Goal: Task Accomplishment & Management: Manage account settings

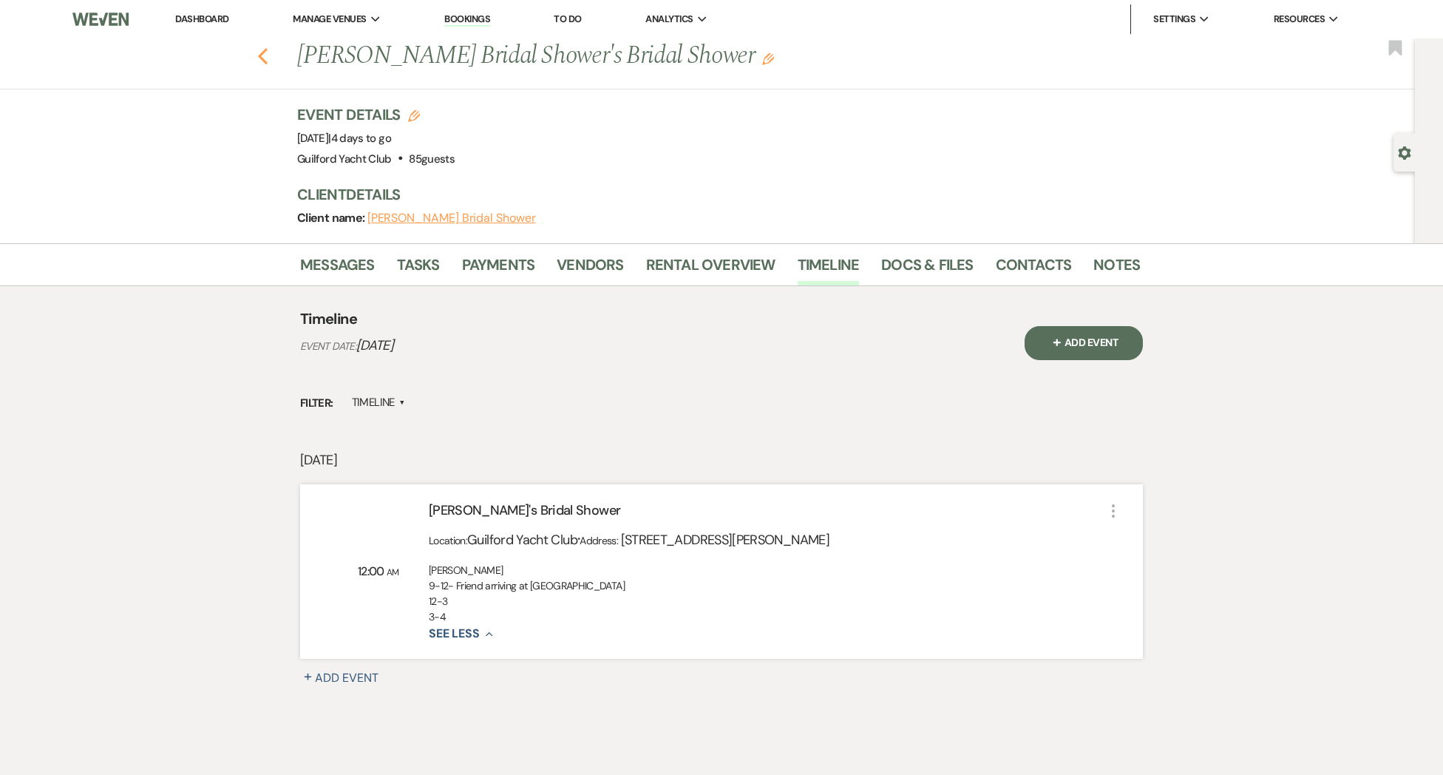
click at [265, 64] on use "button" at bounding box center [263, 56] width 10 height 16
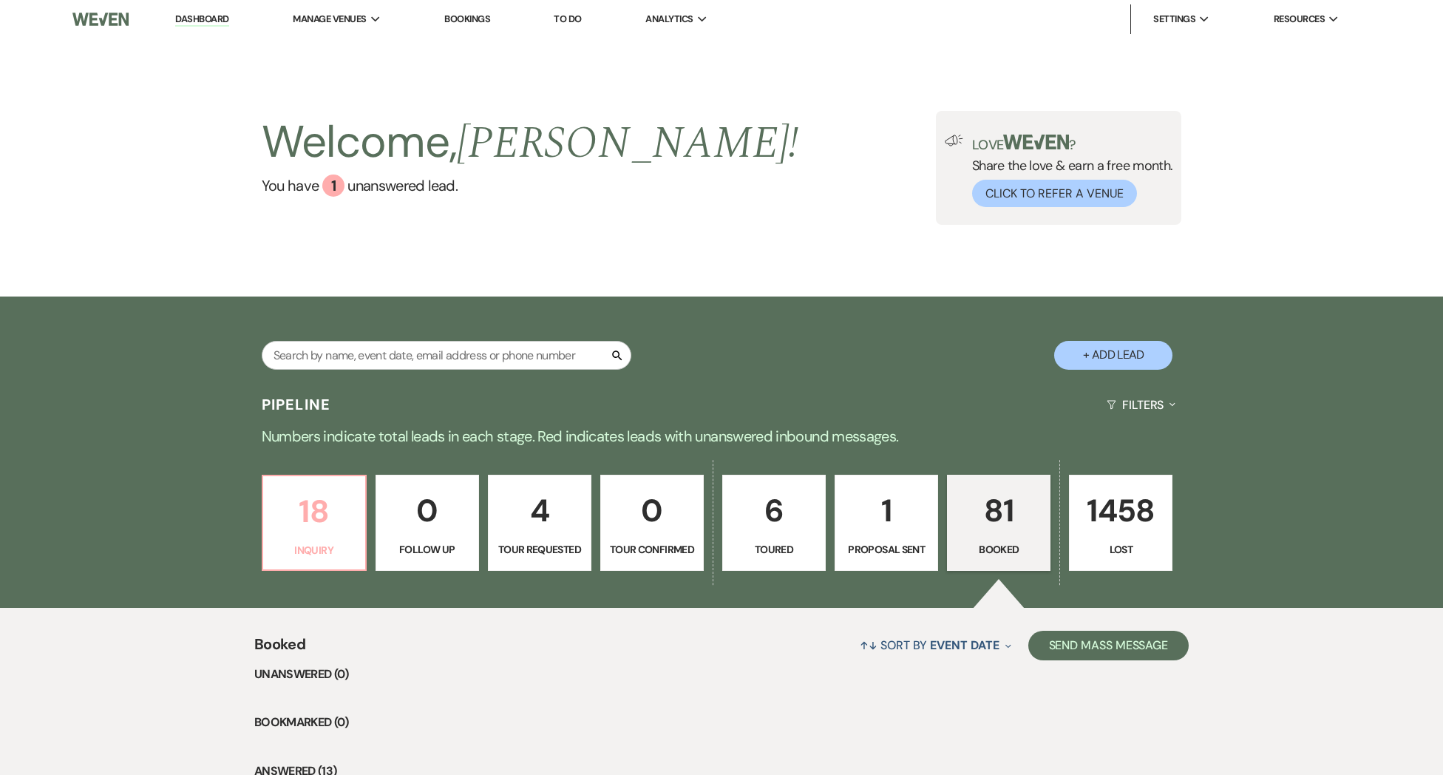
click at [318, 501] on p "18" at bounding box center [314, 511] width 84 height 50
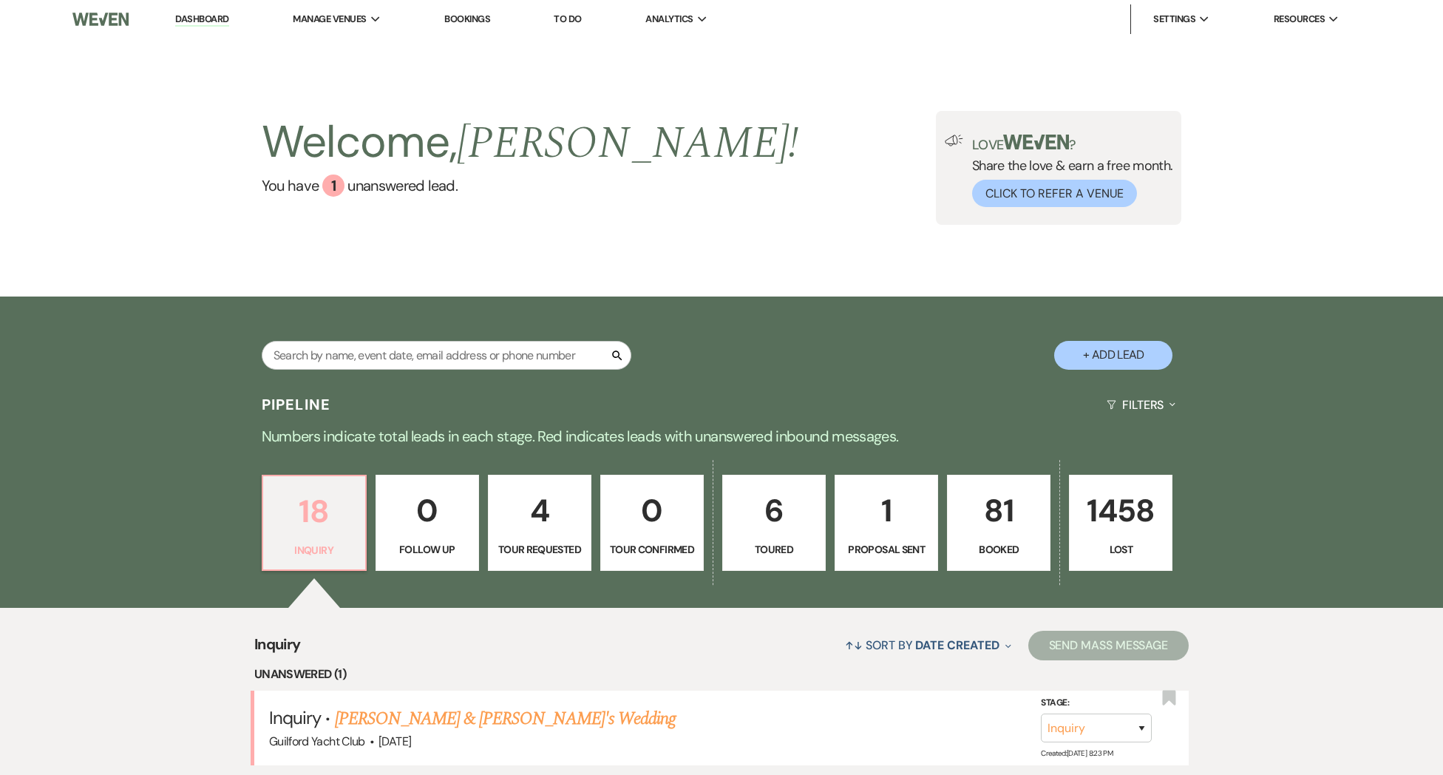
scroll to position [249, 0]
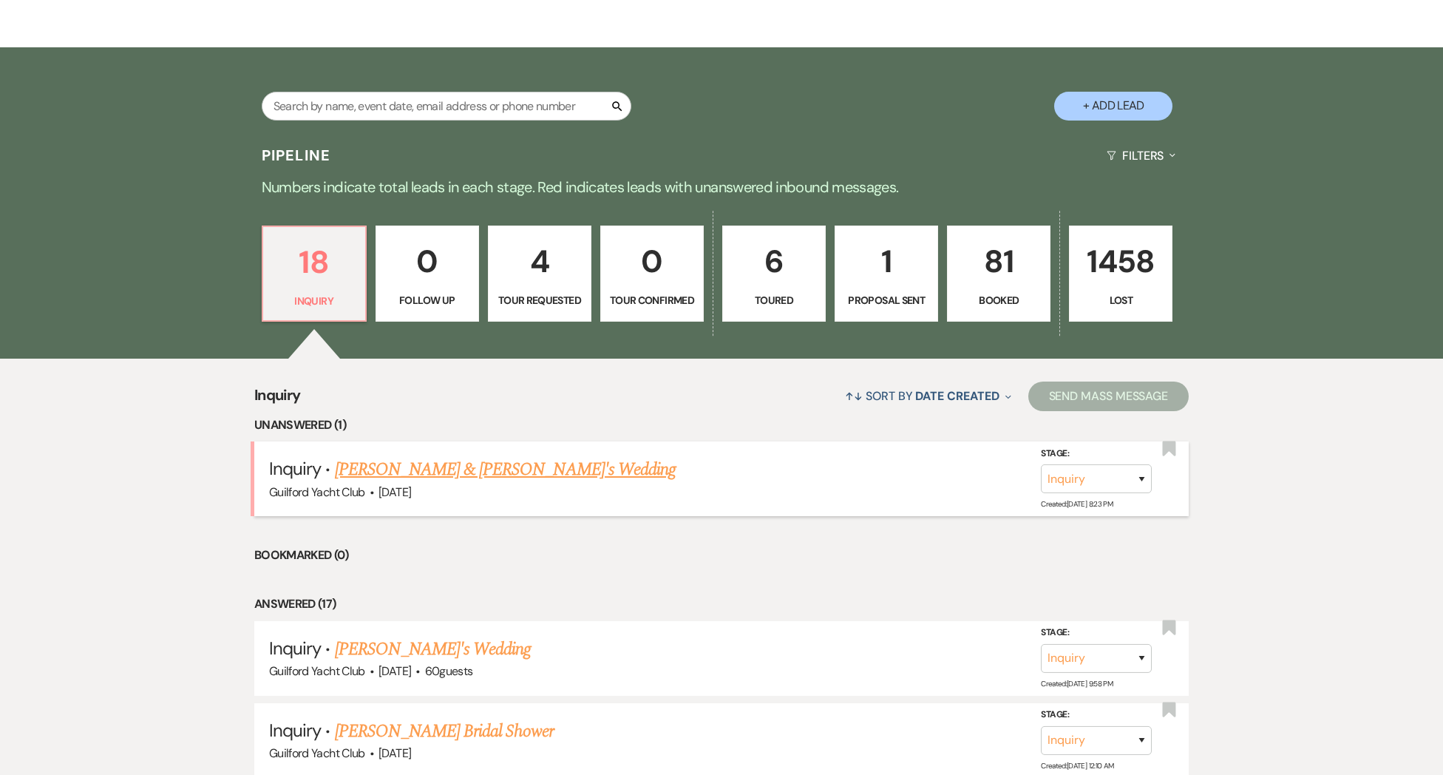
click at [377, 483] on link "[PERSON_NAME] & [PERSON_NAME]'s Wedding" at bounding box center [505, 469] width 341 height 27
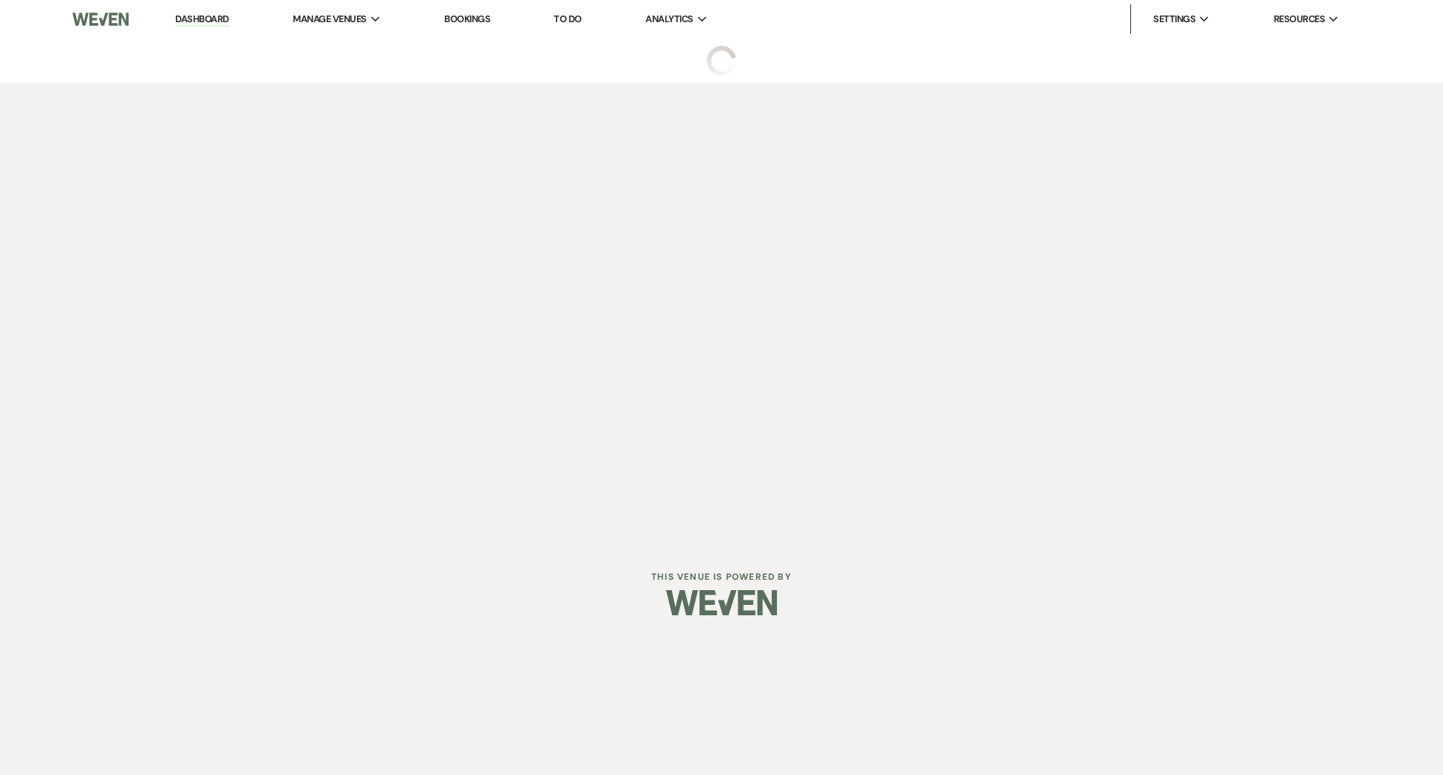
select select "5"
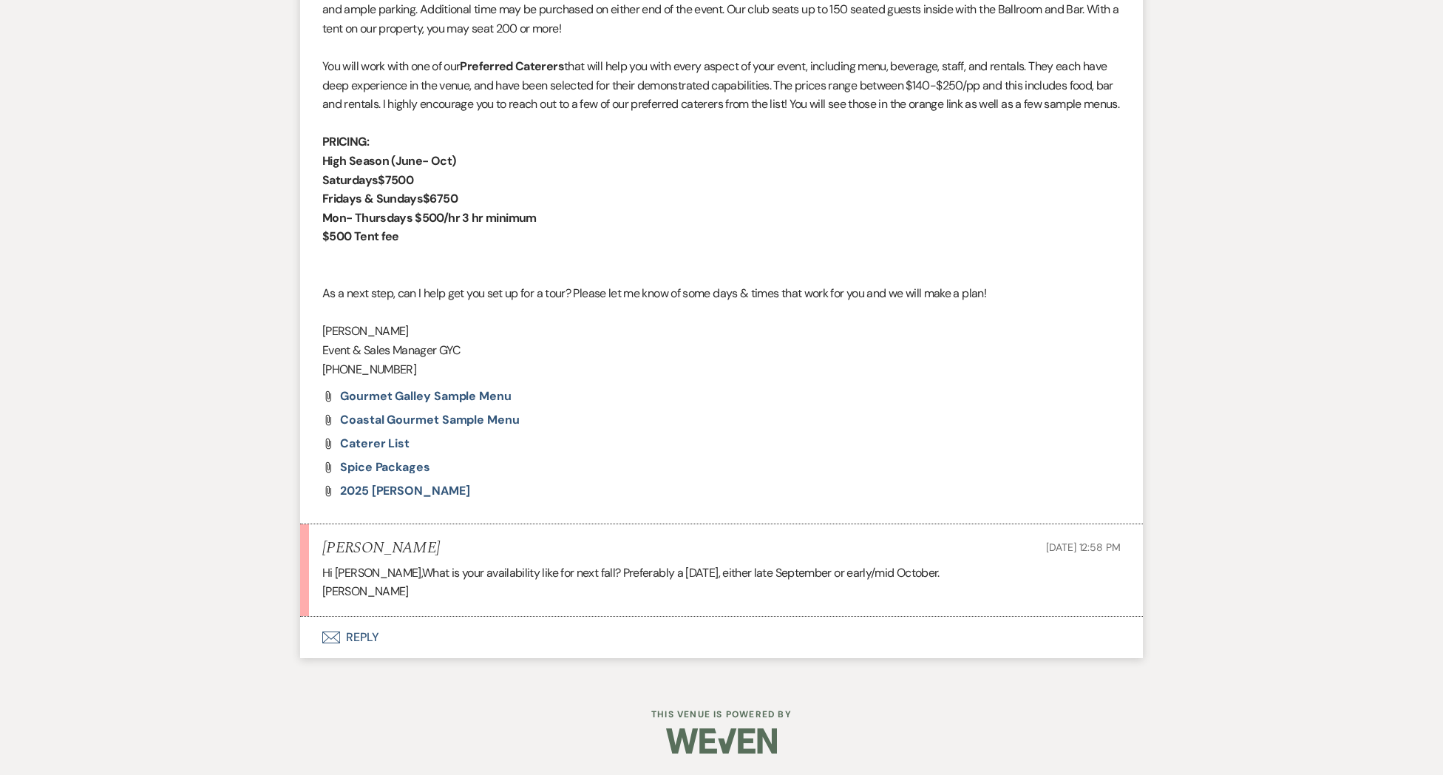
scroll to position [1007, 0]
click at [361, 629] on button "Envelope Reply" at bounding box center [721, 636] width 843 height 41
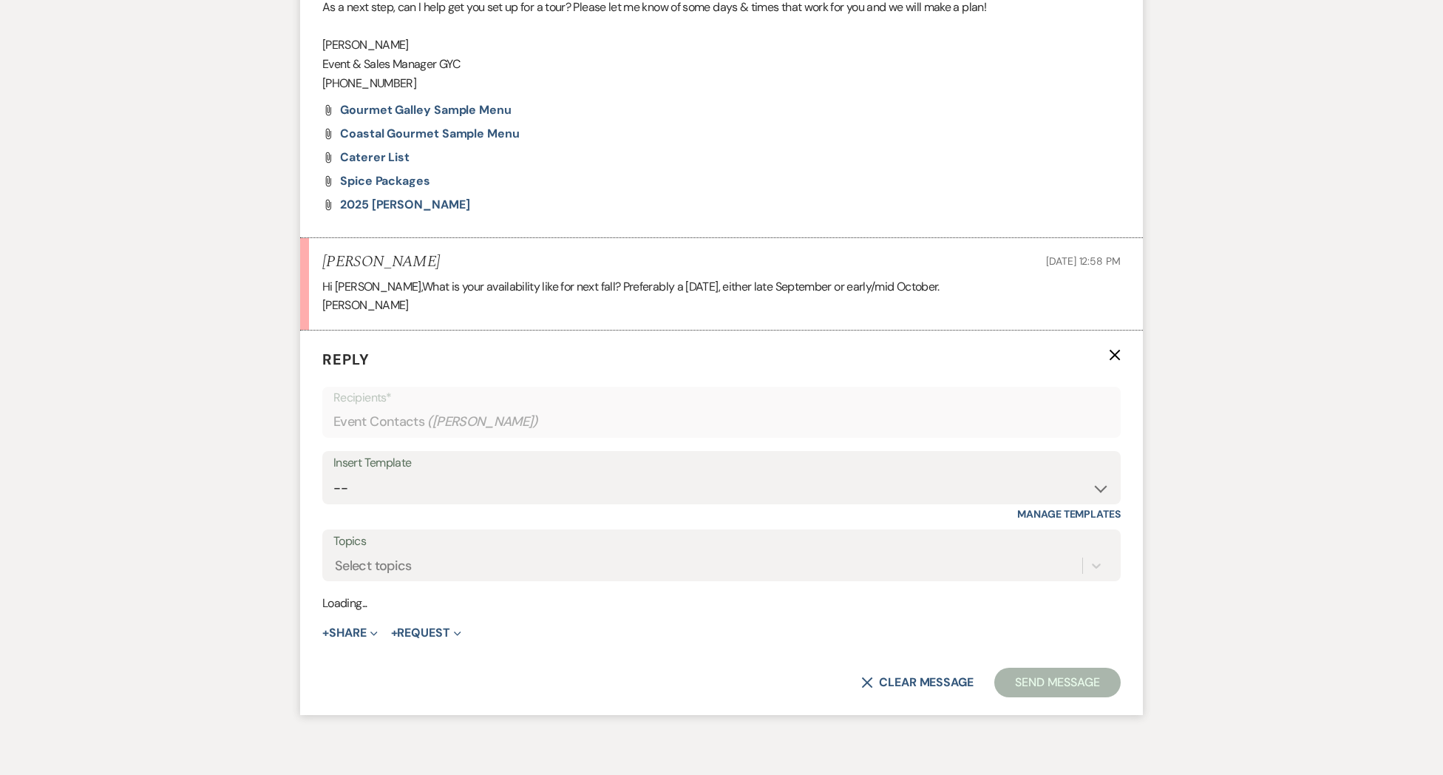
scroll to position [1289, 0]
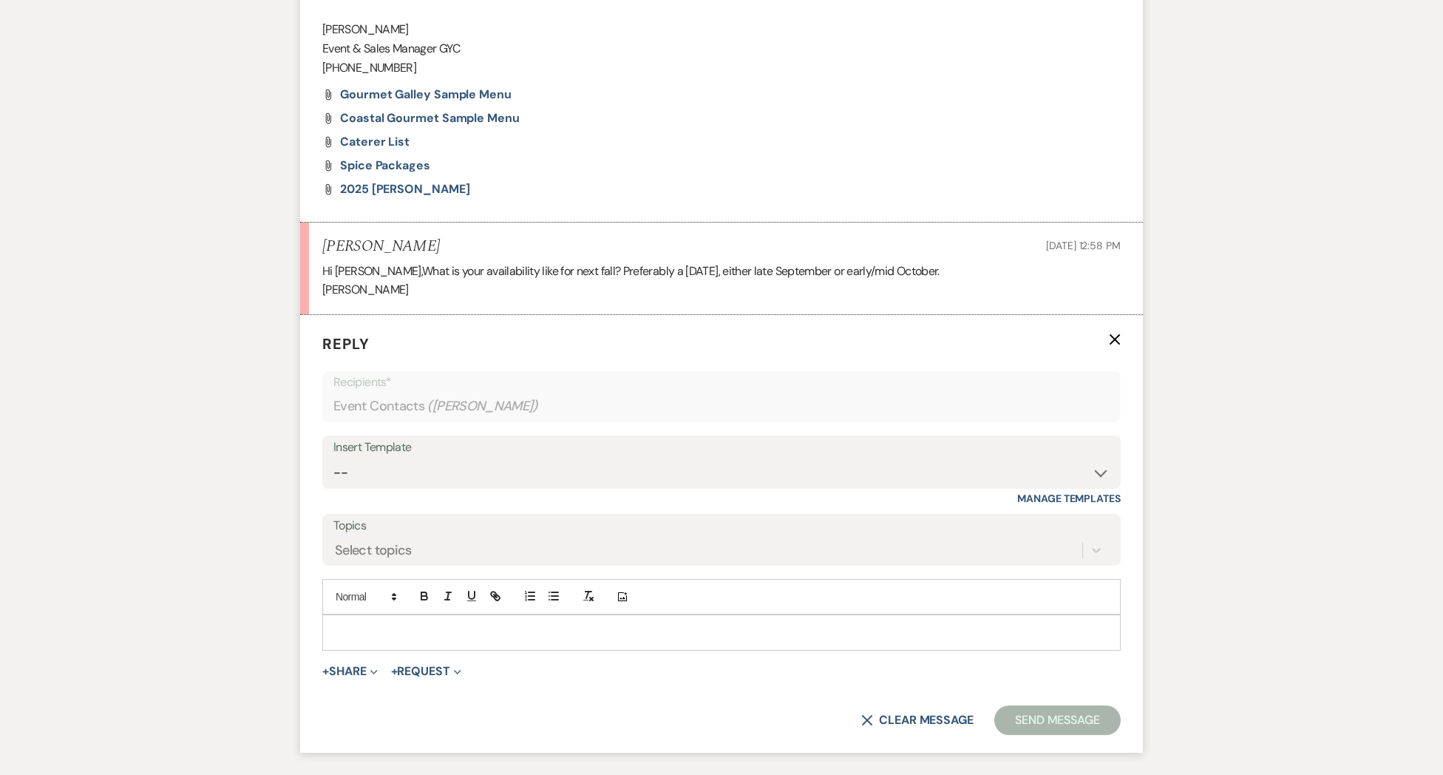
click at [347, 638] on div at bounding box center [721, 632] width 797 height 34
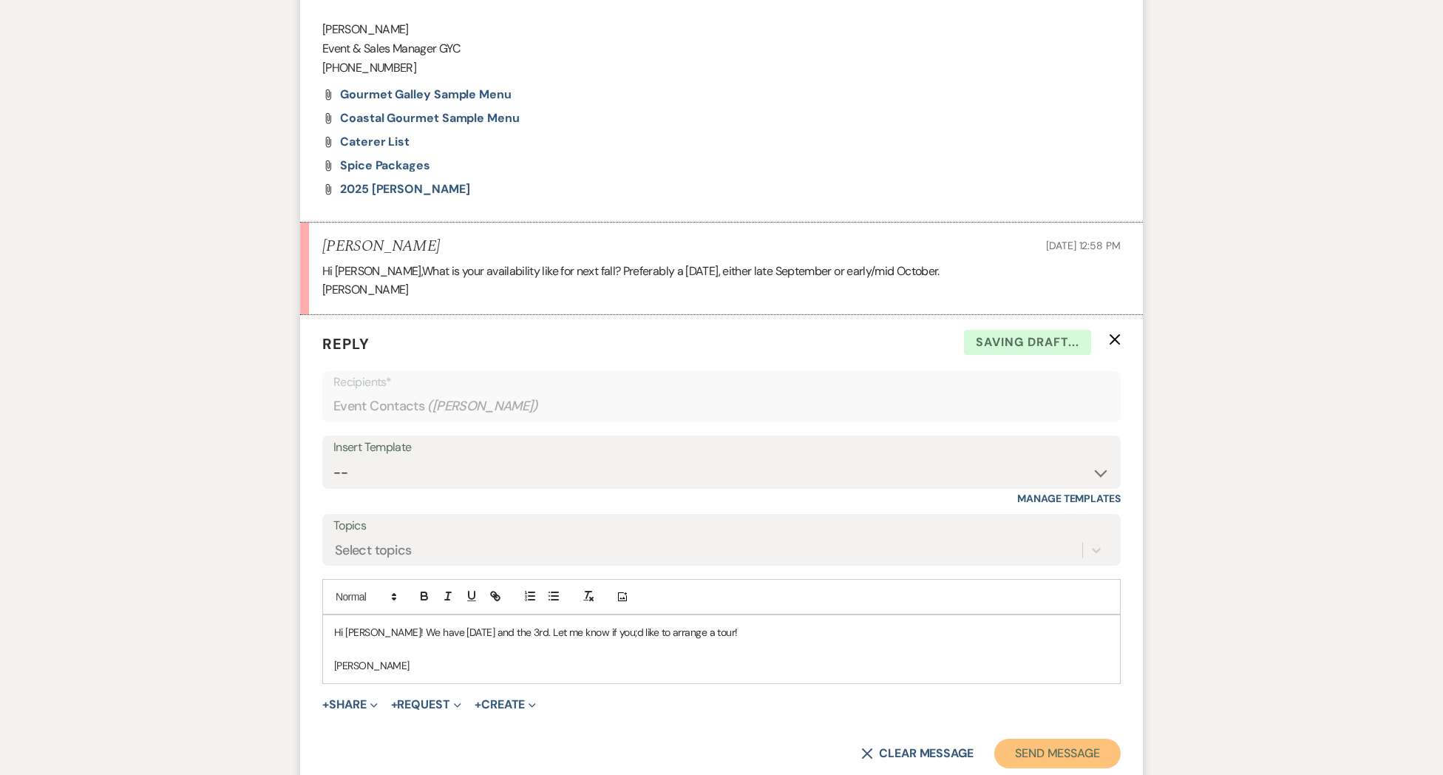
click at [1010, 765] on button "Send Message" at bounding box center [1057, 753] width 126 height 30
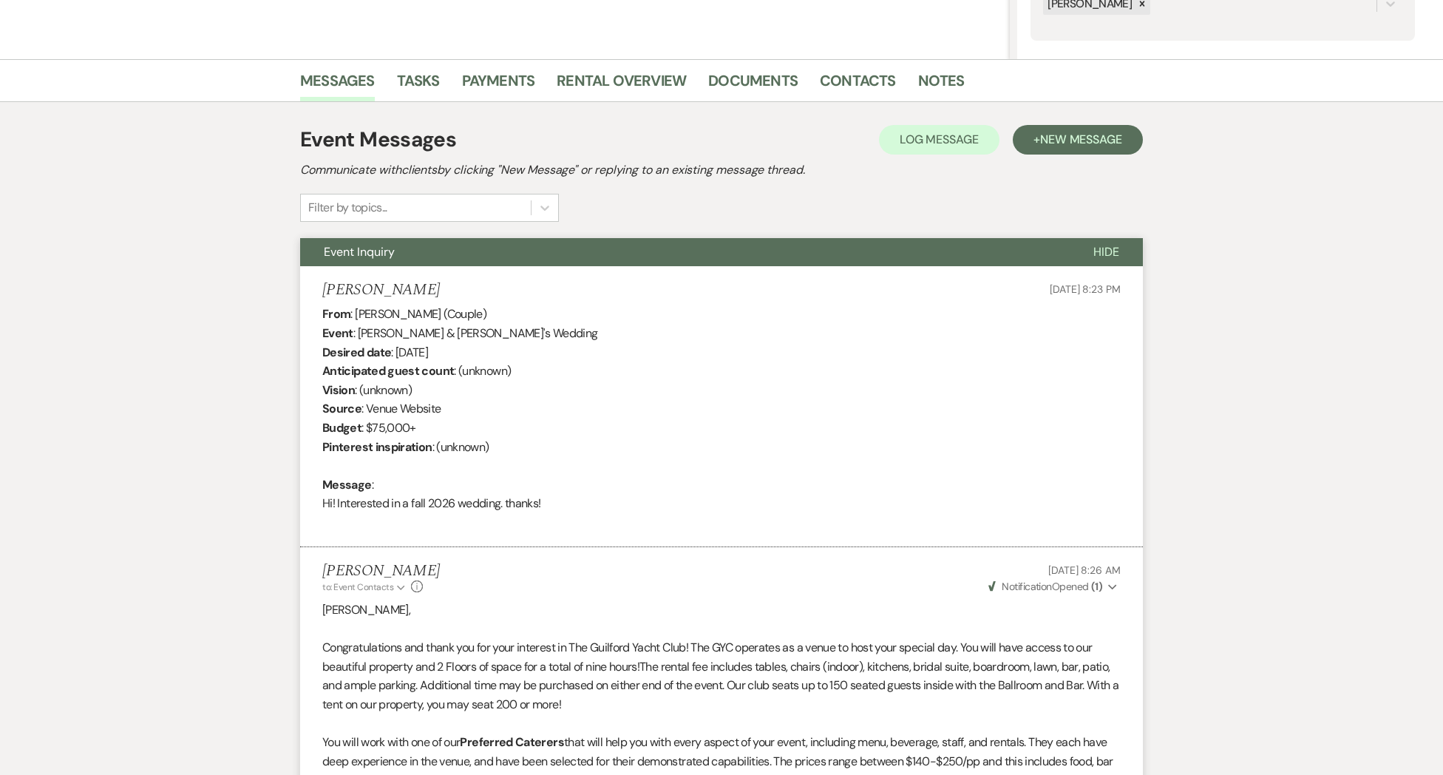
scroll to position [0, 0]
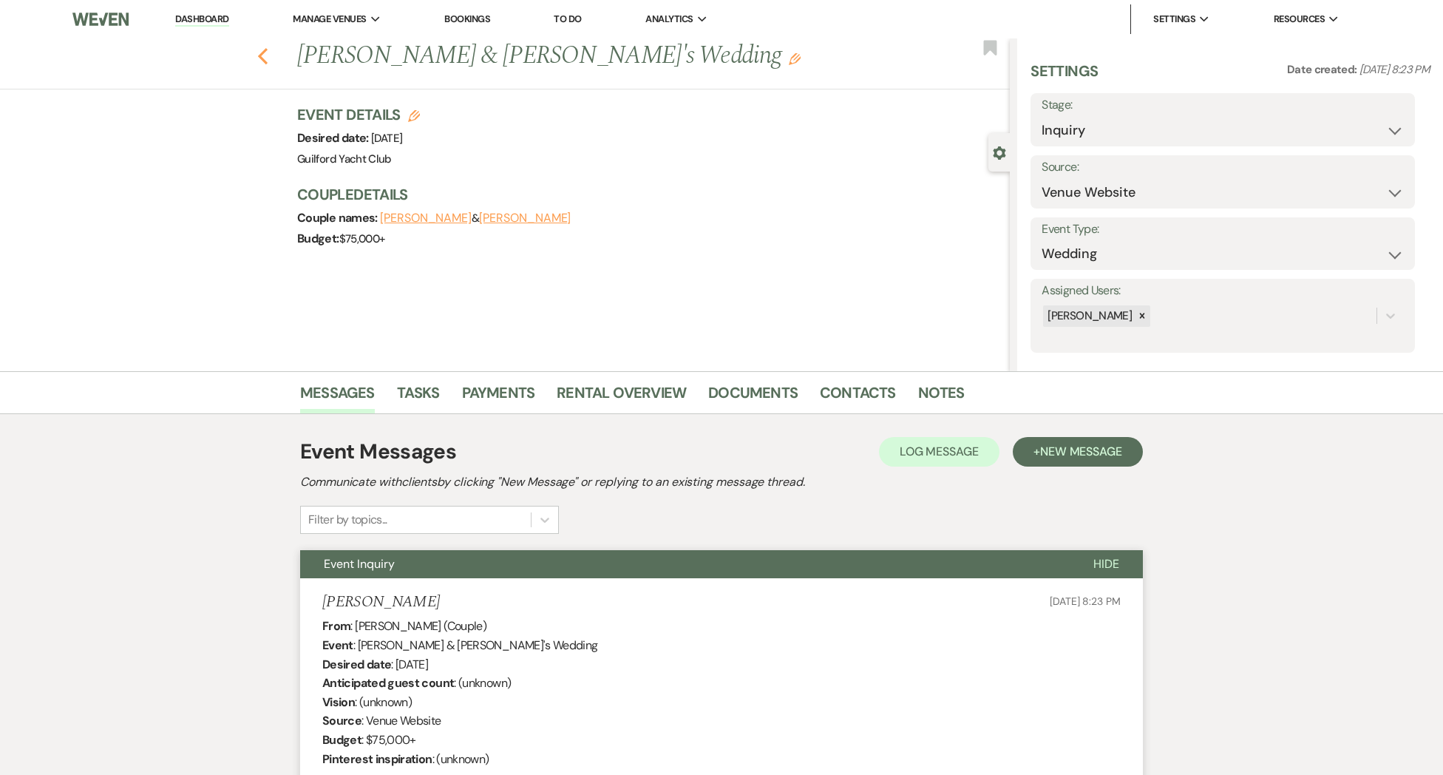
click at [262, 56] on icon "Previous" at bounding box center [262, 56] width 11 height 18
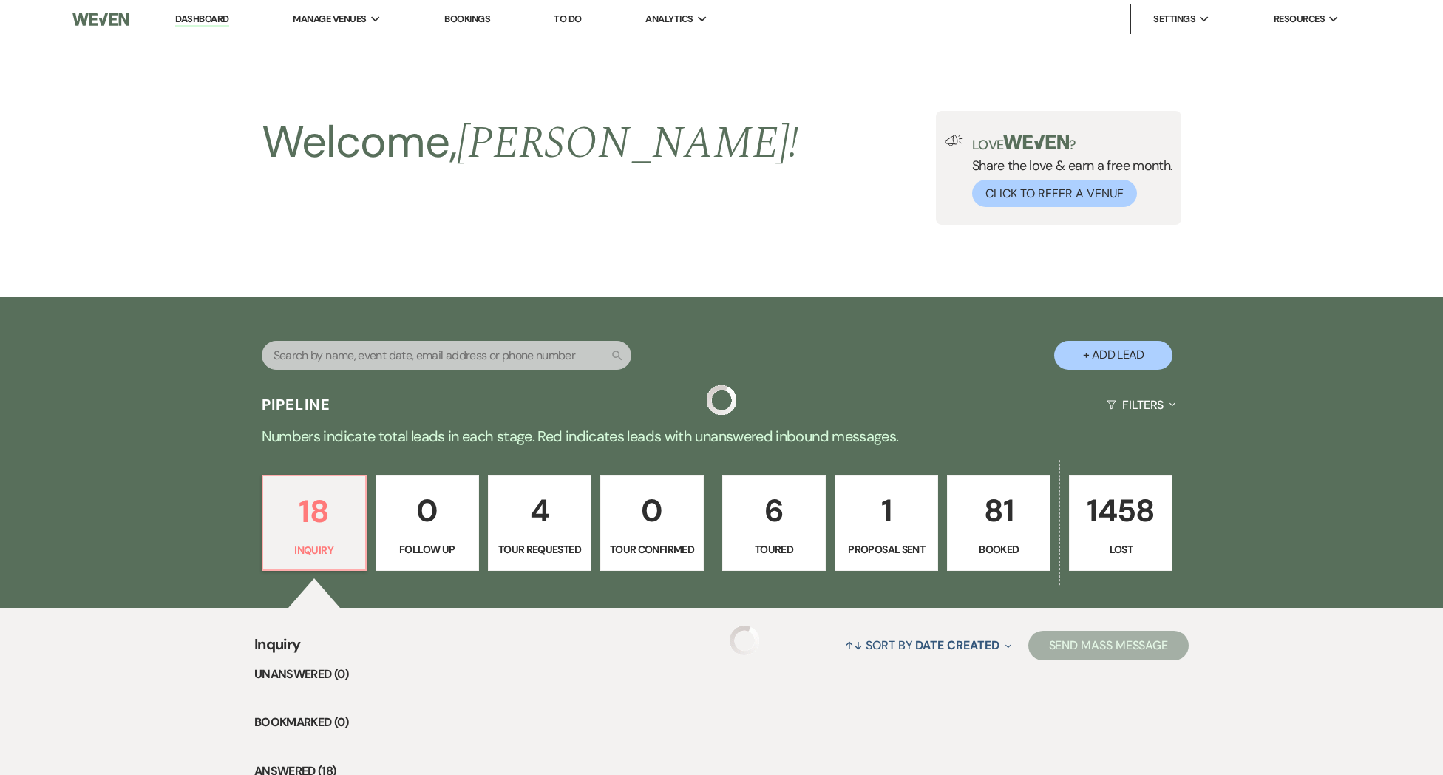
scroll to position [249, 0]
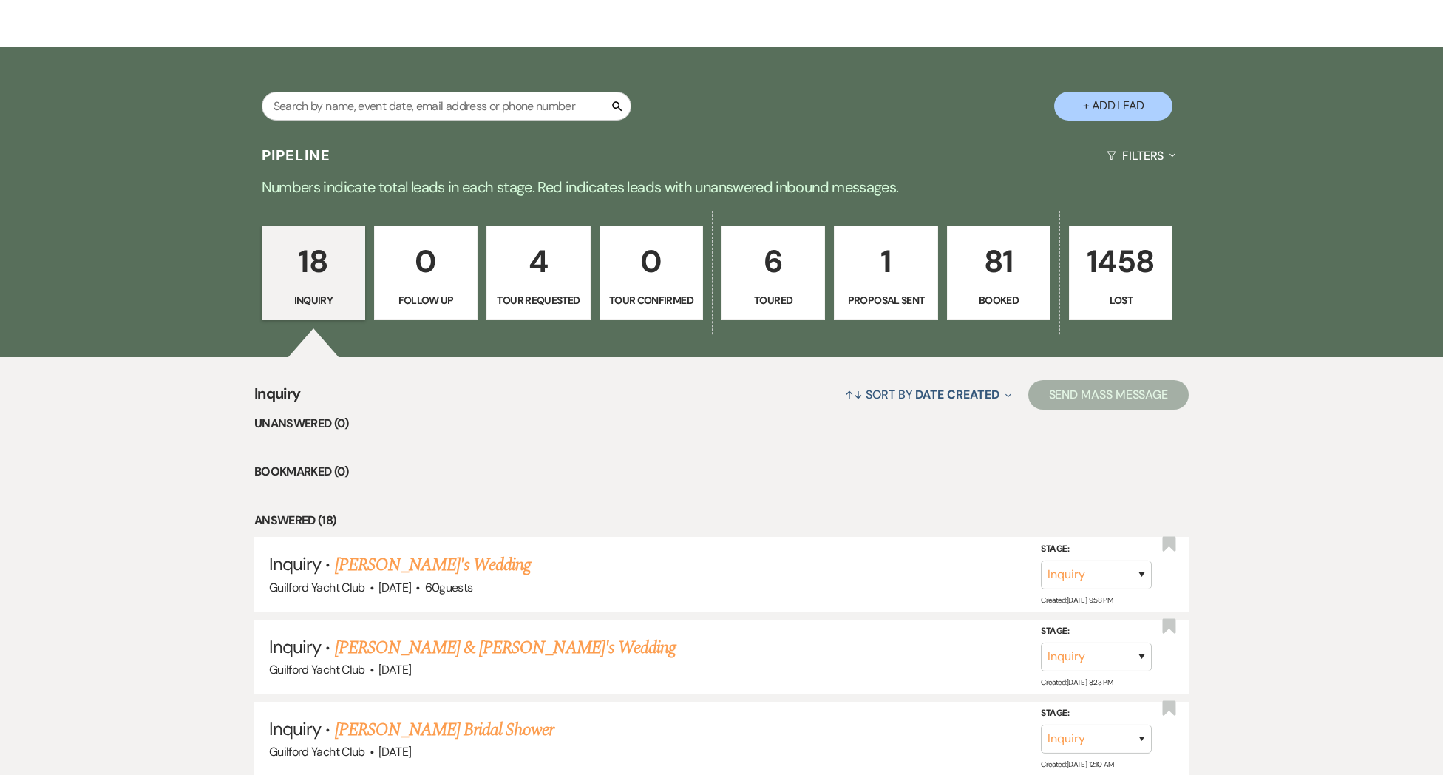
click at [994, 281] on p "81" at bounding box center [998, 262] width 84 height 50
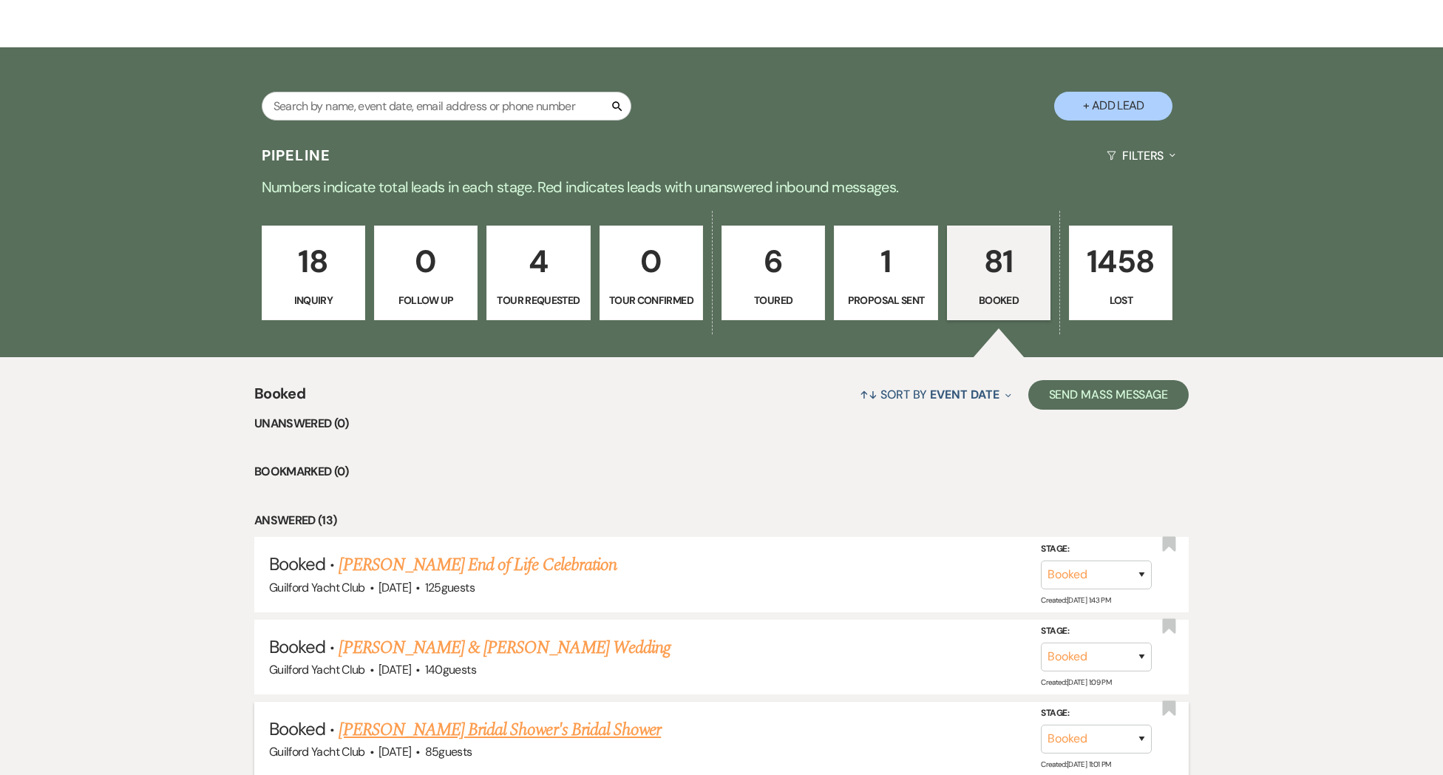
click at [504, 725] on link "[PERSON_NAME] Bridal Shower's Bridal Shower" at bounding box center [499, 729] width 322 height 27
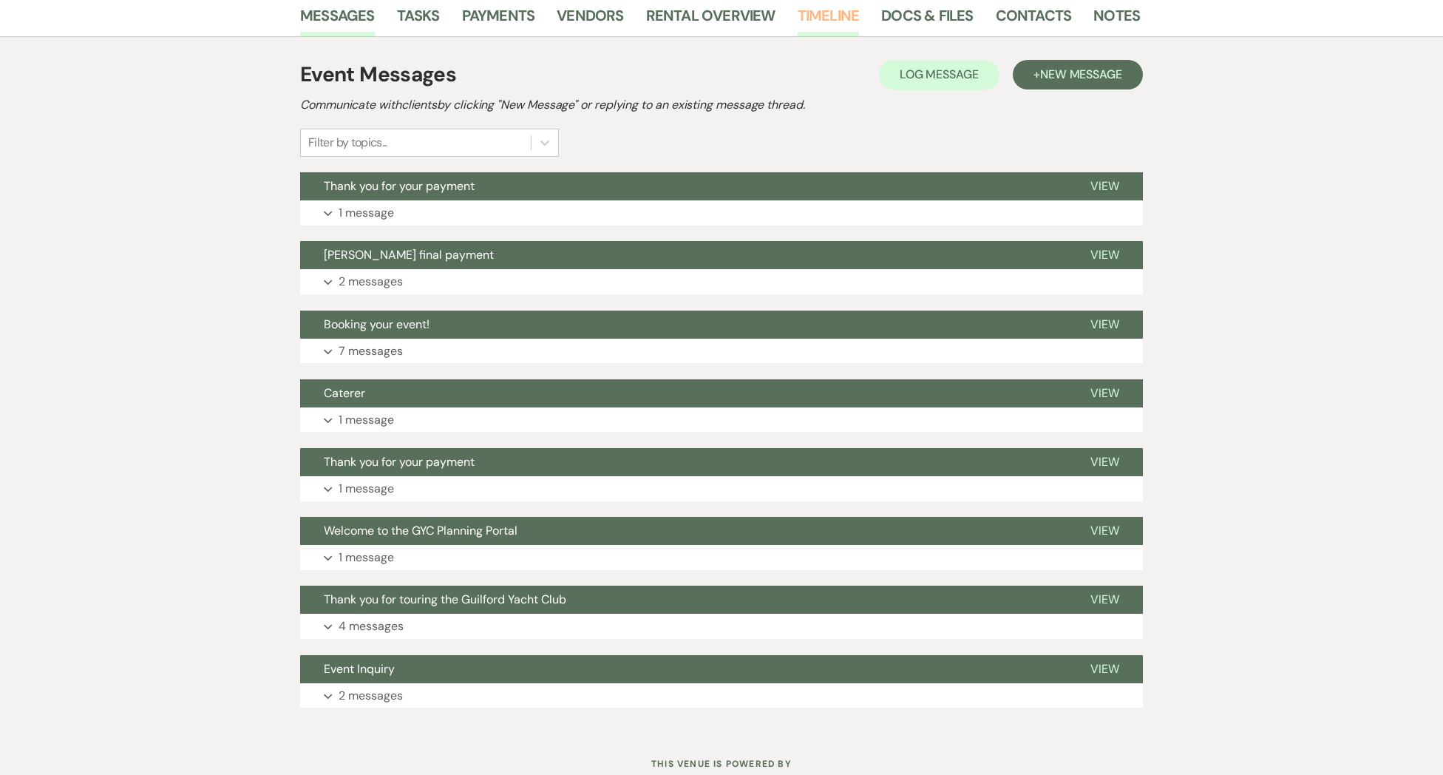
click at [807, 18] on link "Timeline" at bounding box center [828, 20] width 62 height 33
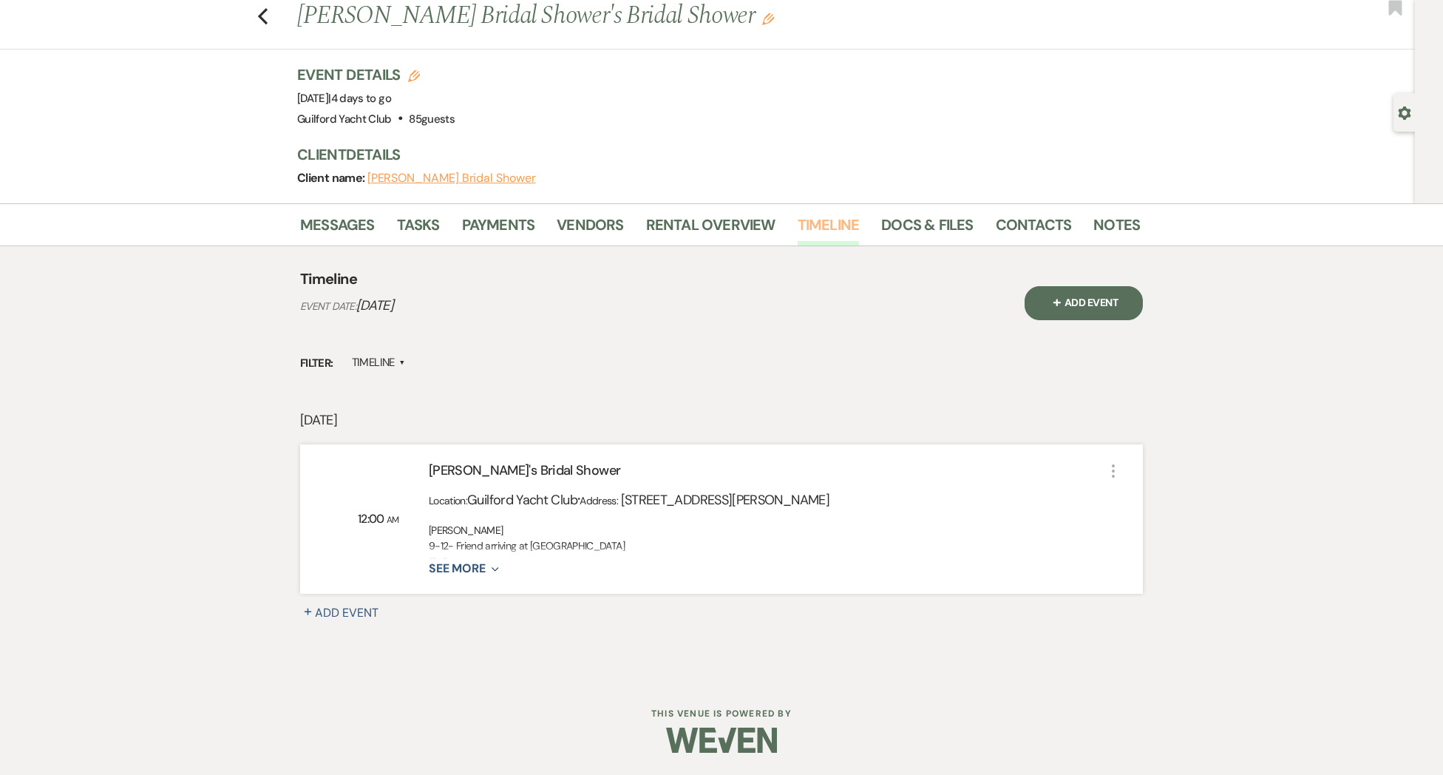
scroll to position [40, 0]
click at [491, 573] on icon "Expand" at bounding box center [492, 569] width 13 height 12
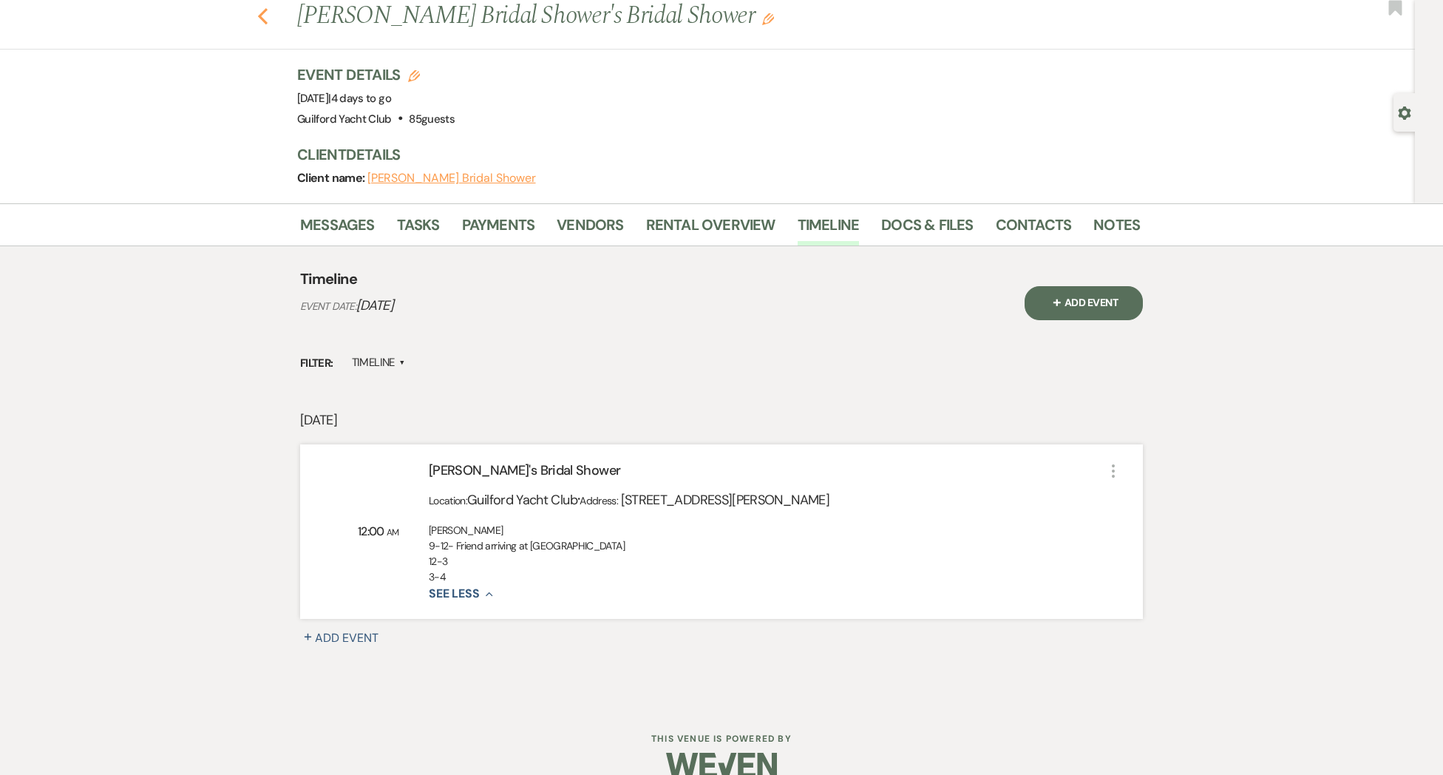
click at [261, 21] on icon "Previous" at bounding box center [262, 16] width 11 height 18
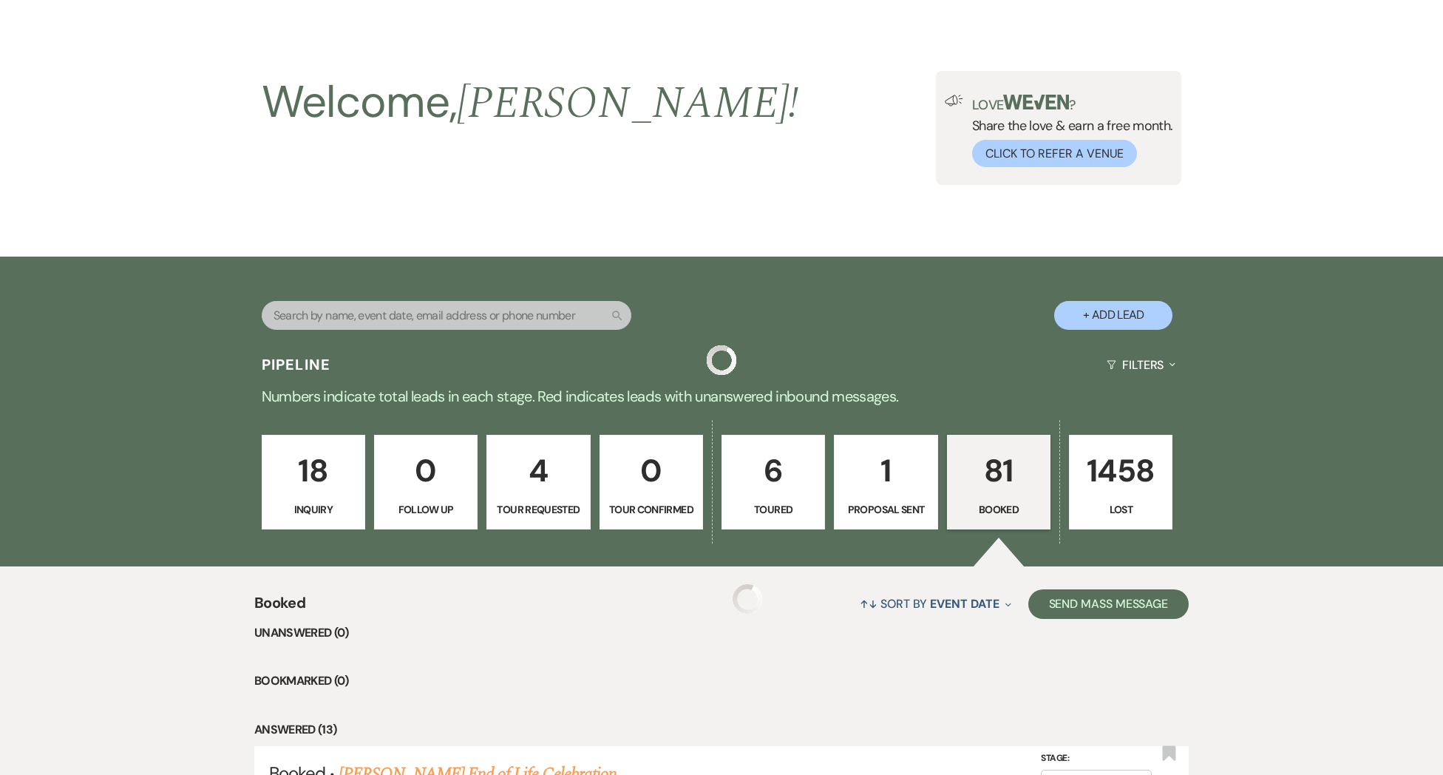
scroll to position [249, 0]
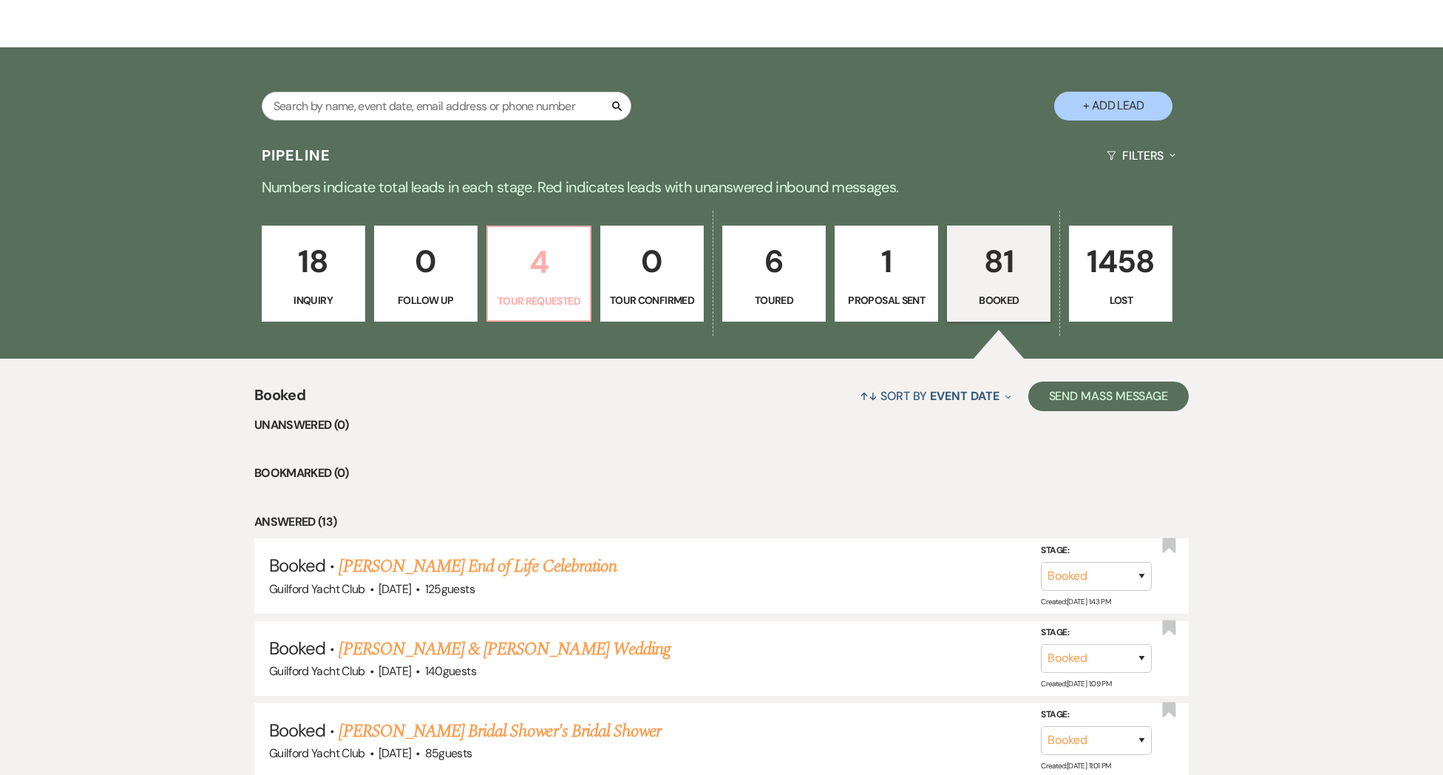
click at [540, 279] on p "4" at bounding box center [539, 262] width 84 height 50
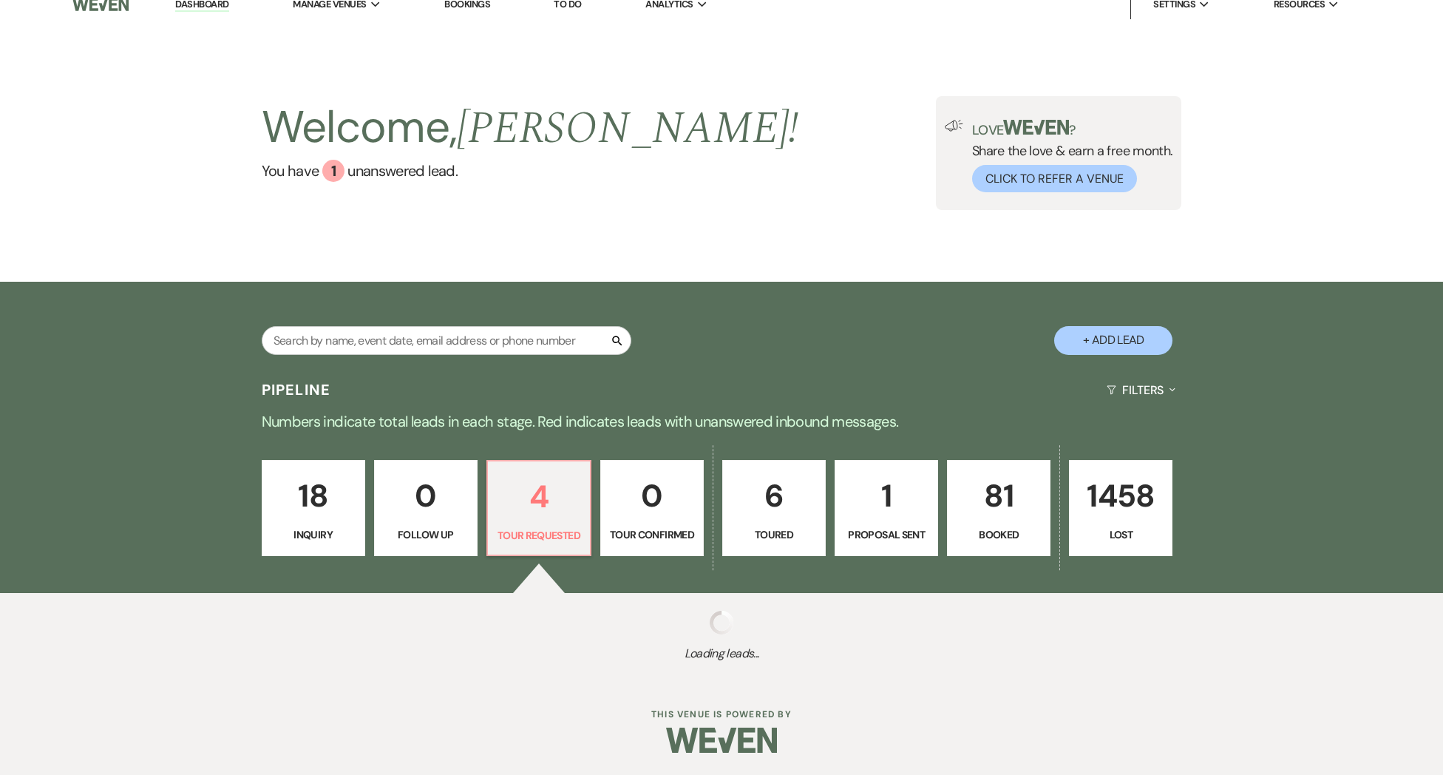
scroll to position [249, 0]
select select "2"
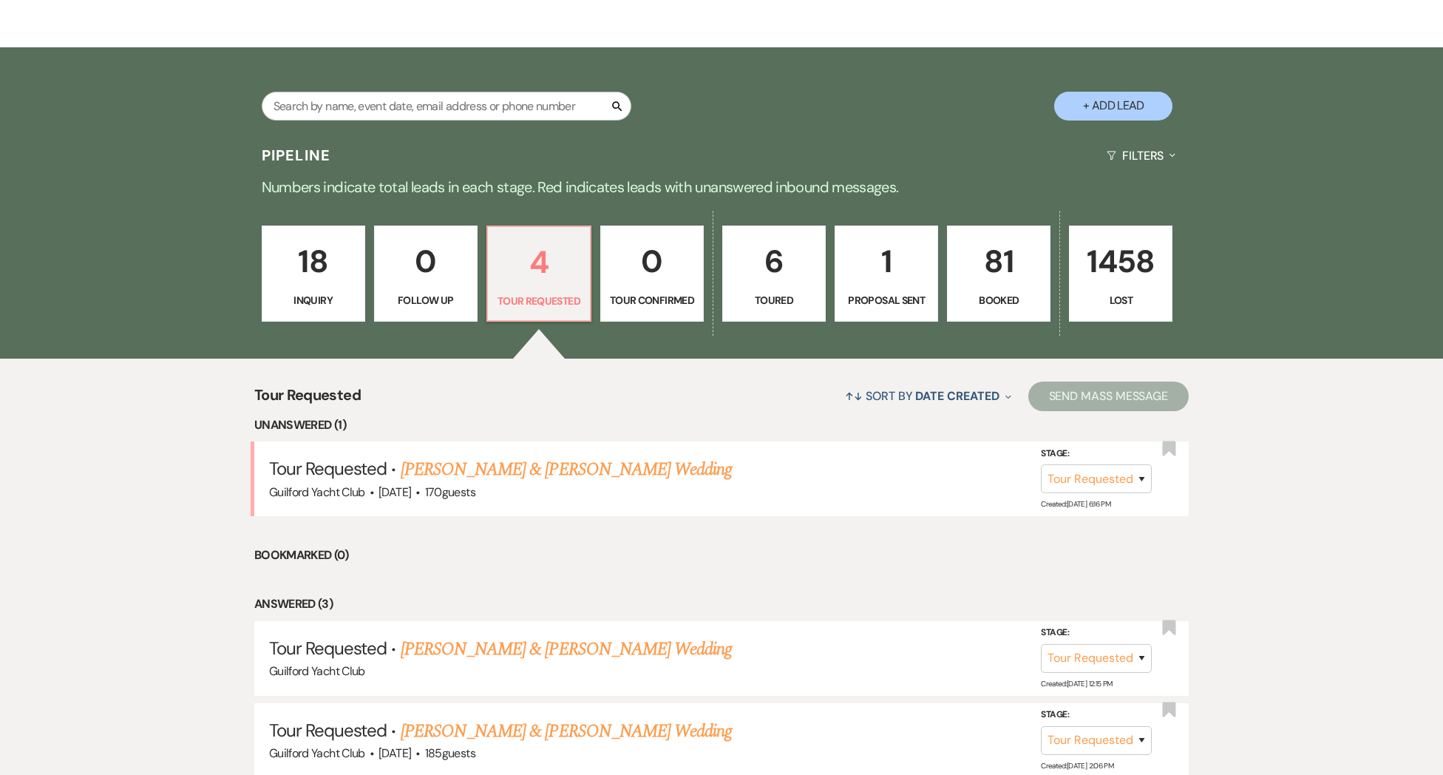
click at [483, 483] on link "[PERSON_NAME] & [PERSON_NAME] Wedding" at bounding box center [566, 469] width 331 height 27
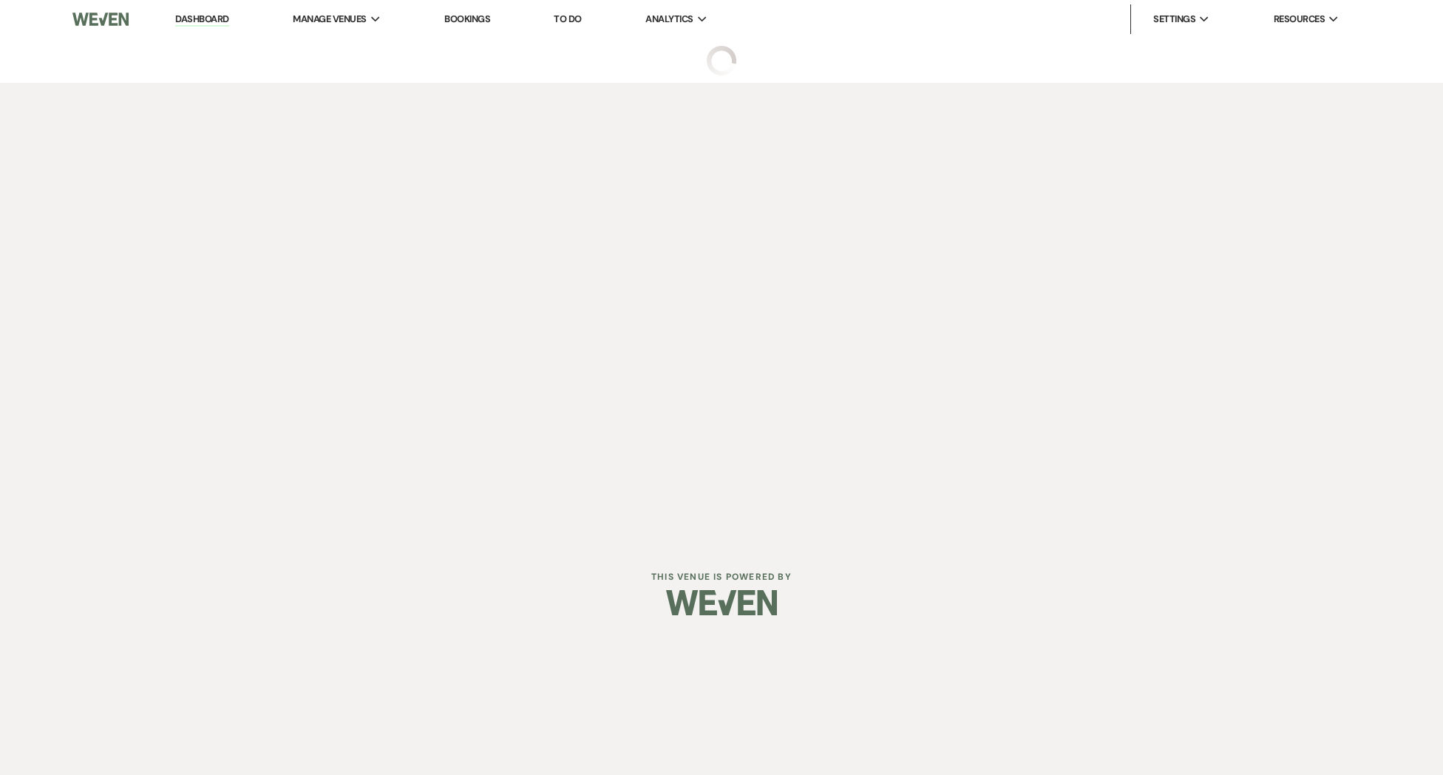
select select "2"
select select "5"
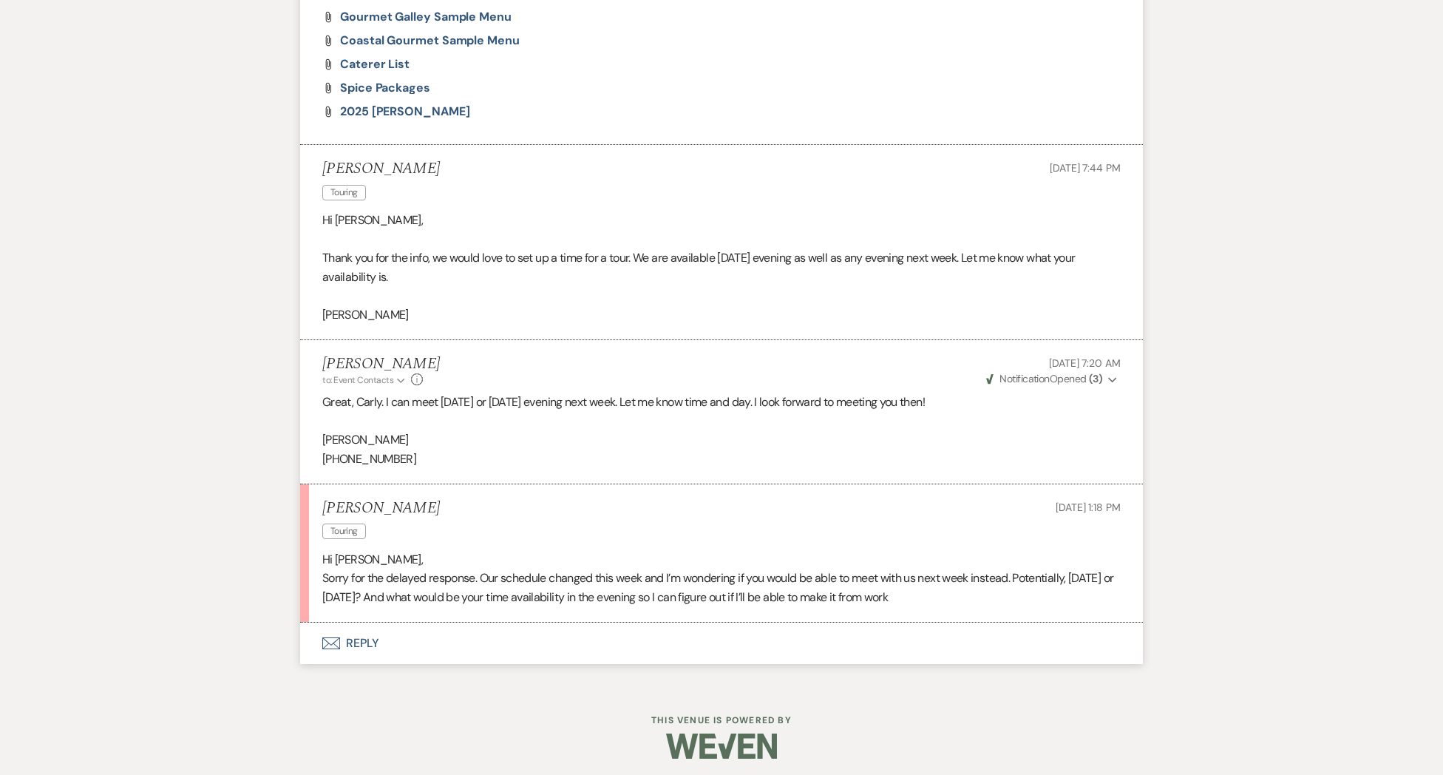
scroll to position [1358, 0]
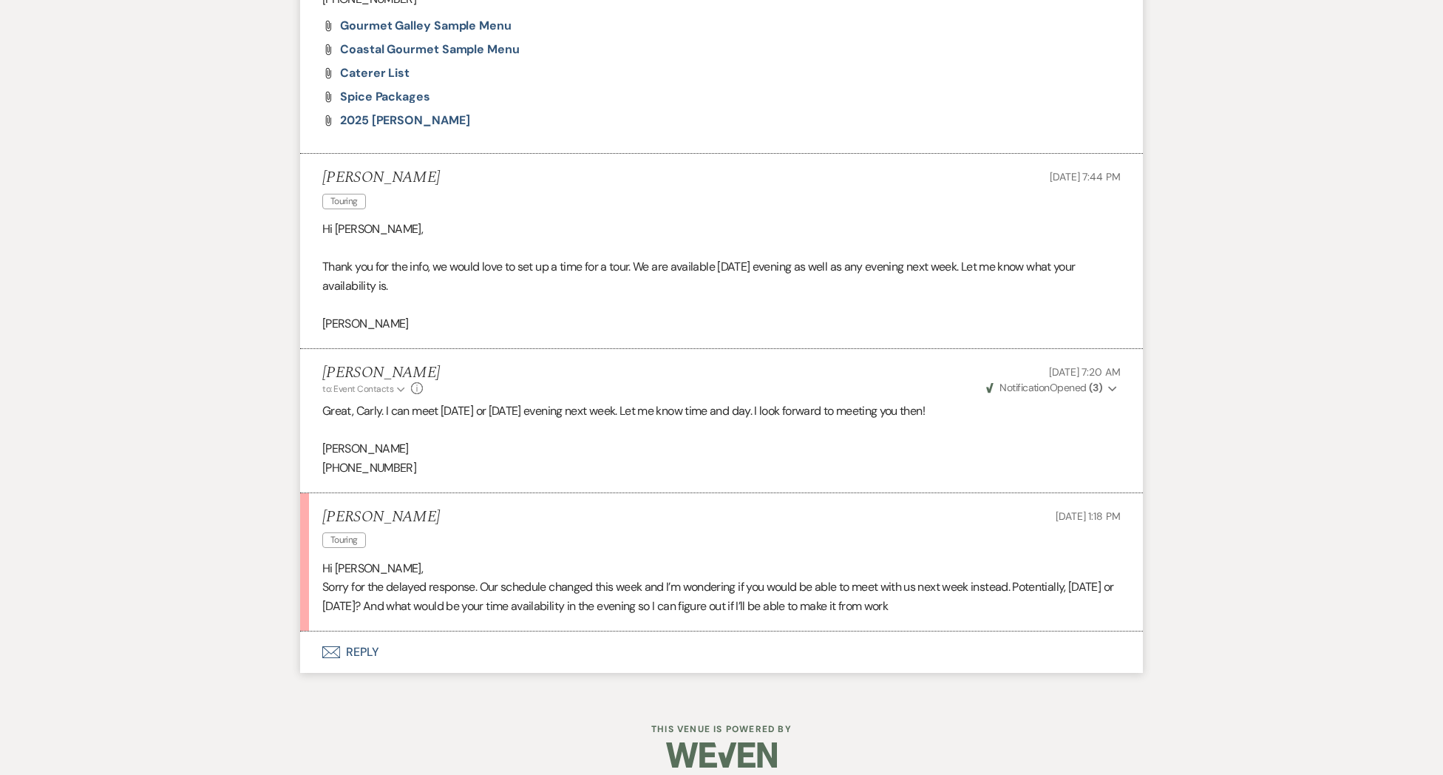
click at [357, 673] on button "Envelope Reply" at bounding box center [721, 651] width 843 height 41
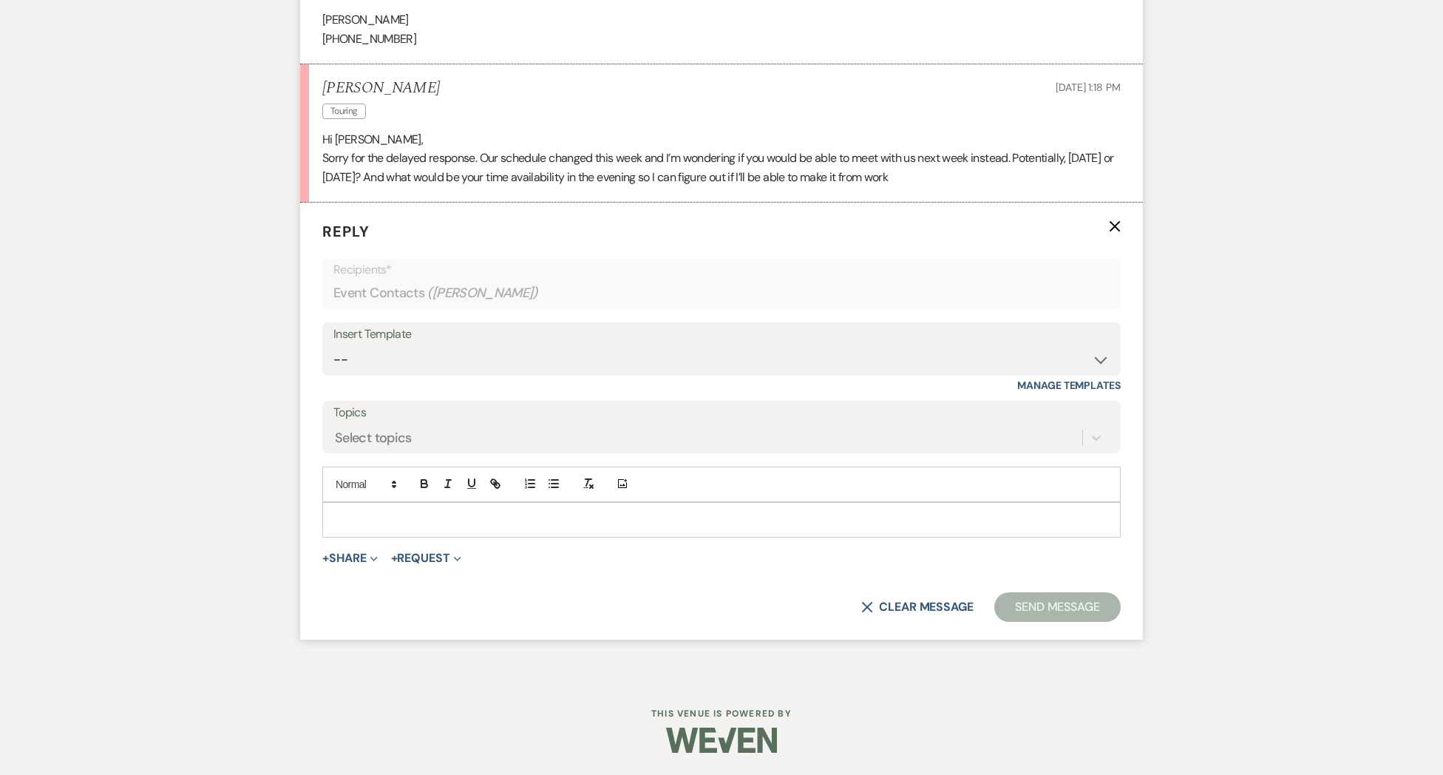
scroll to position [1805, 0]
click at [381, 520] on p at bounding box center [721, 519] width 775 height 16
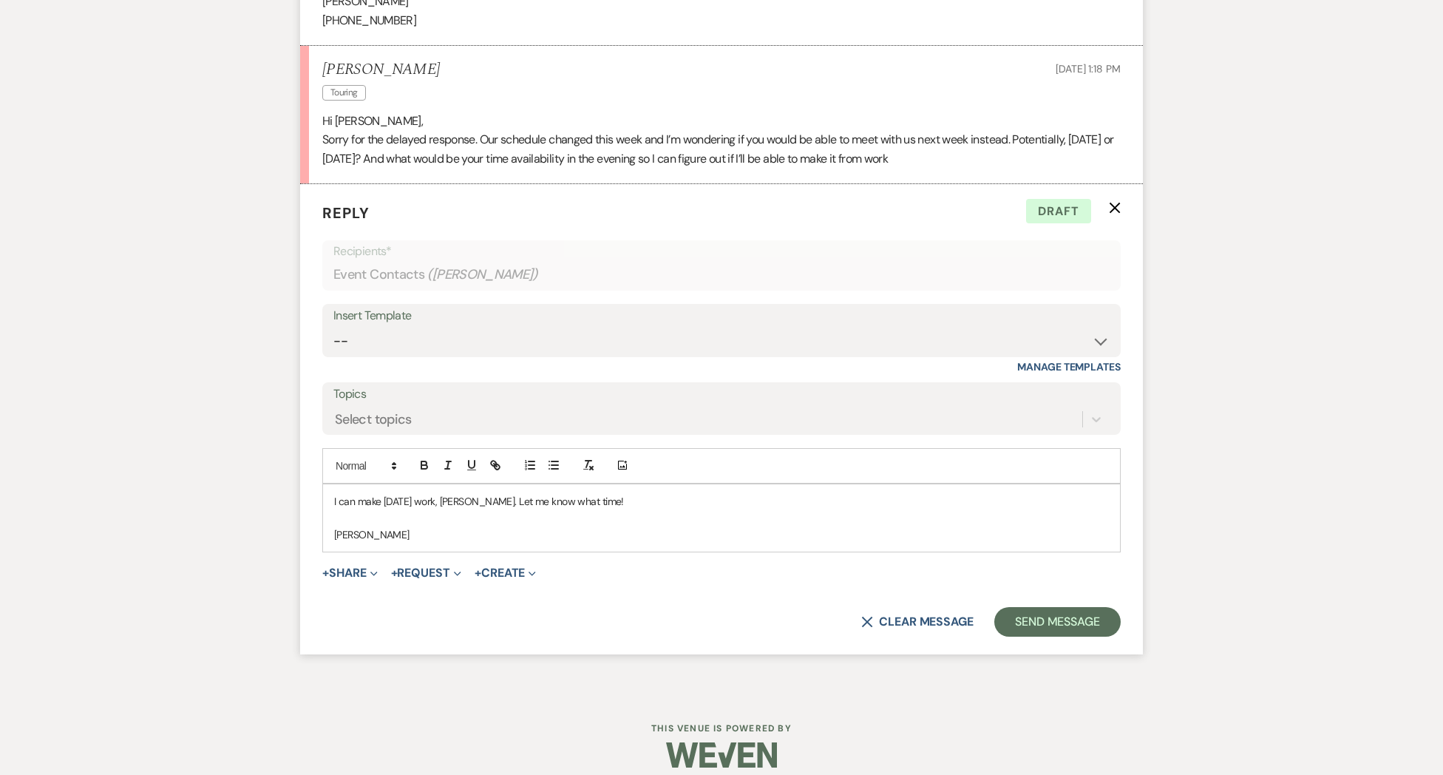
click at [426, 509] on p "I can make [DATE] work, [PERSON_NAME]. Let me know what time!" at bounding box center [721, 501] width 775 height 16
click at [1031, 636] on button "Send Message" at bounding box center [1057, 622] width 126 height 30
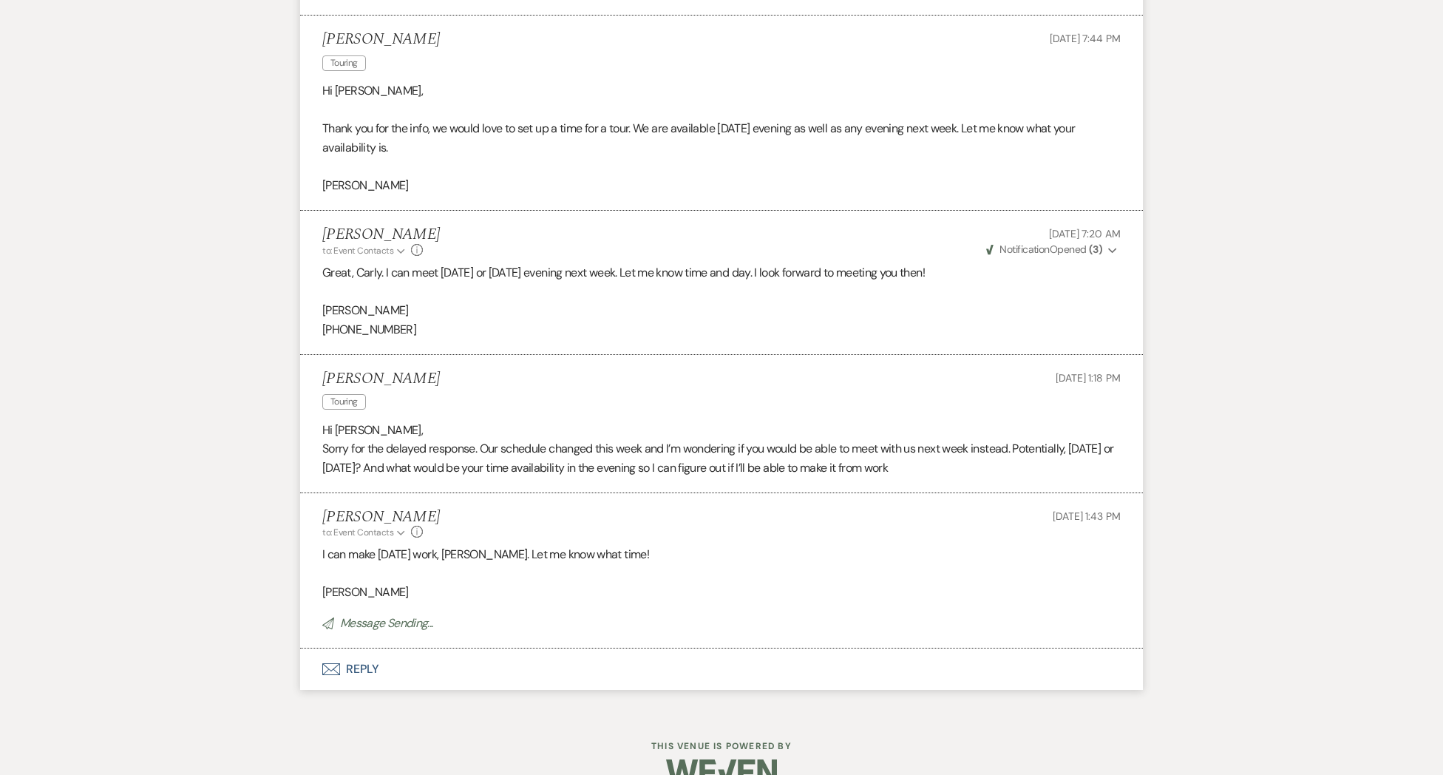
scroll to position [0, 0]
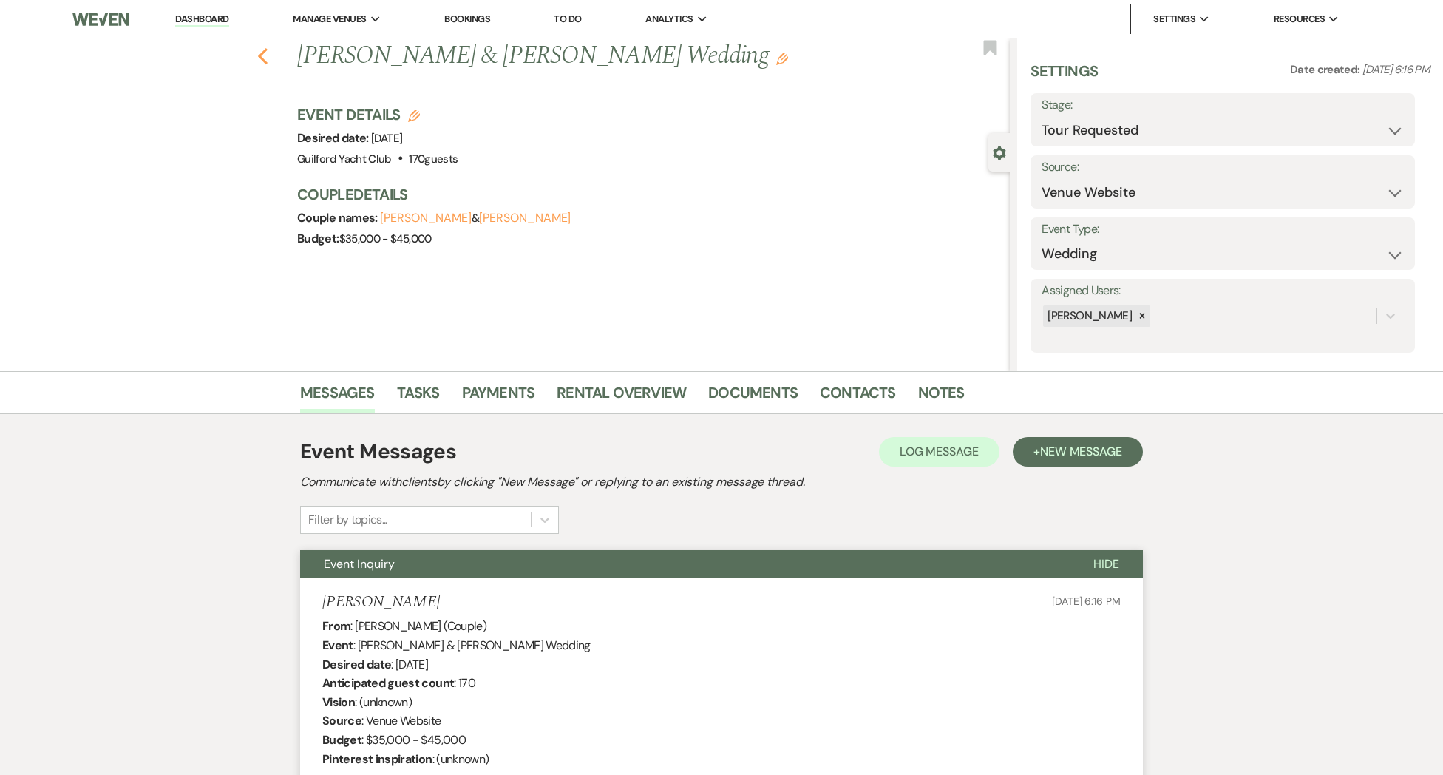
click at [262, 61] on icon "Previous" at bounding box center [262, 56] width 11 height 18
select select "2"
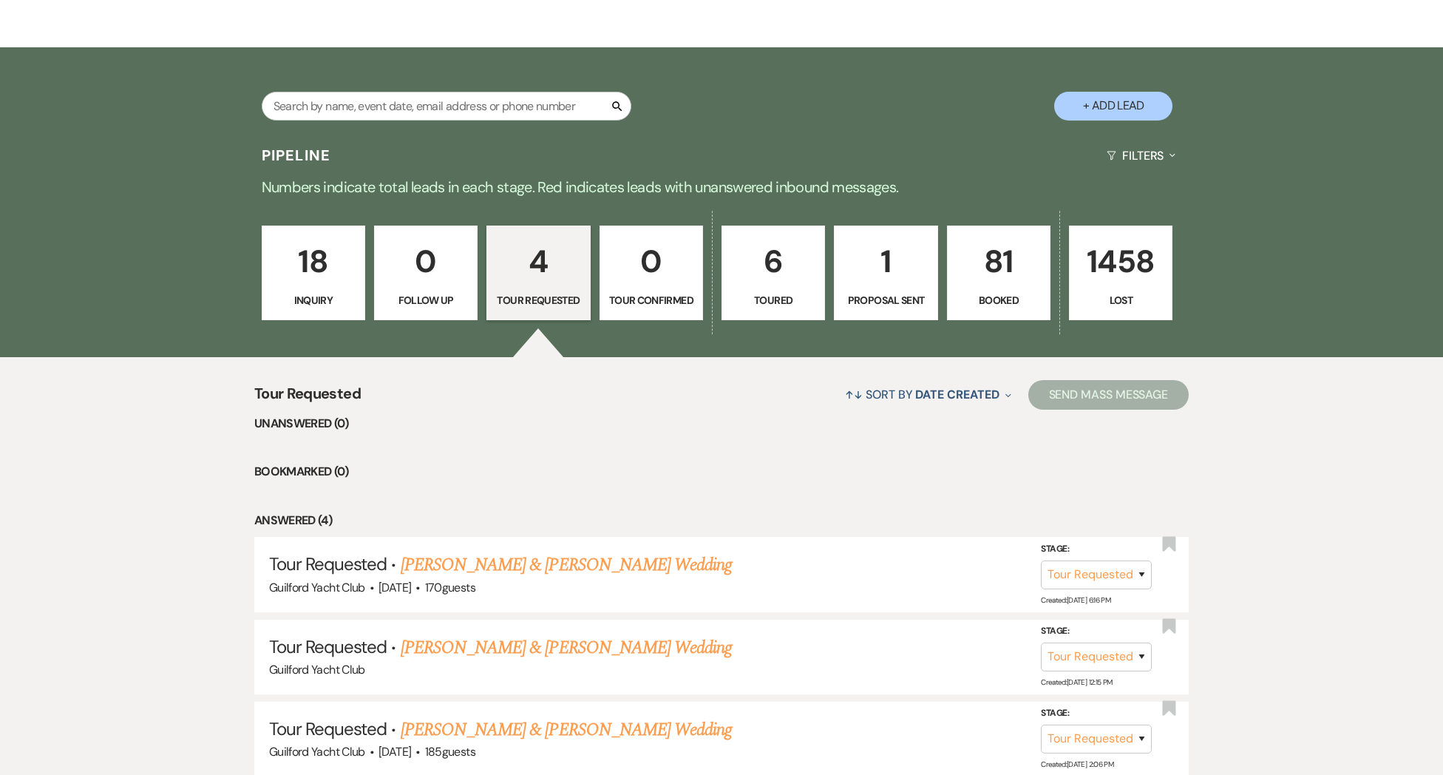
scroll to position [255, 0]
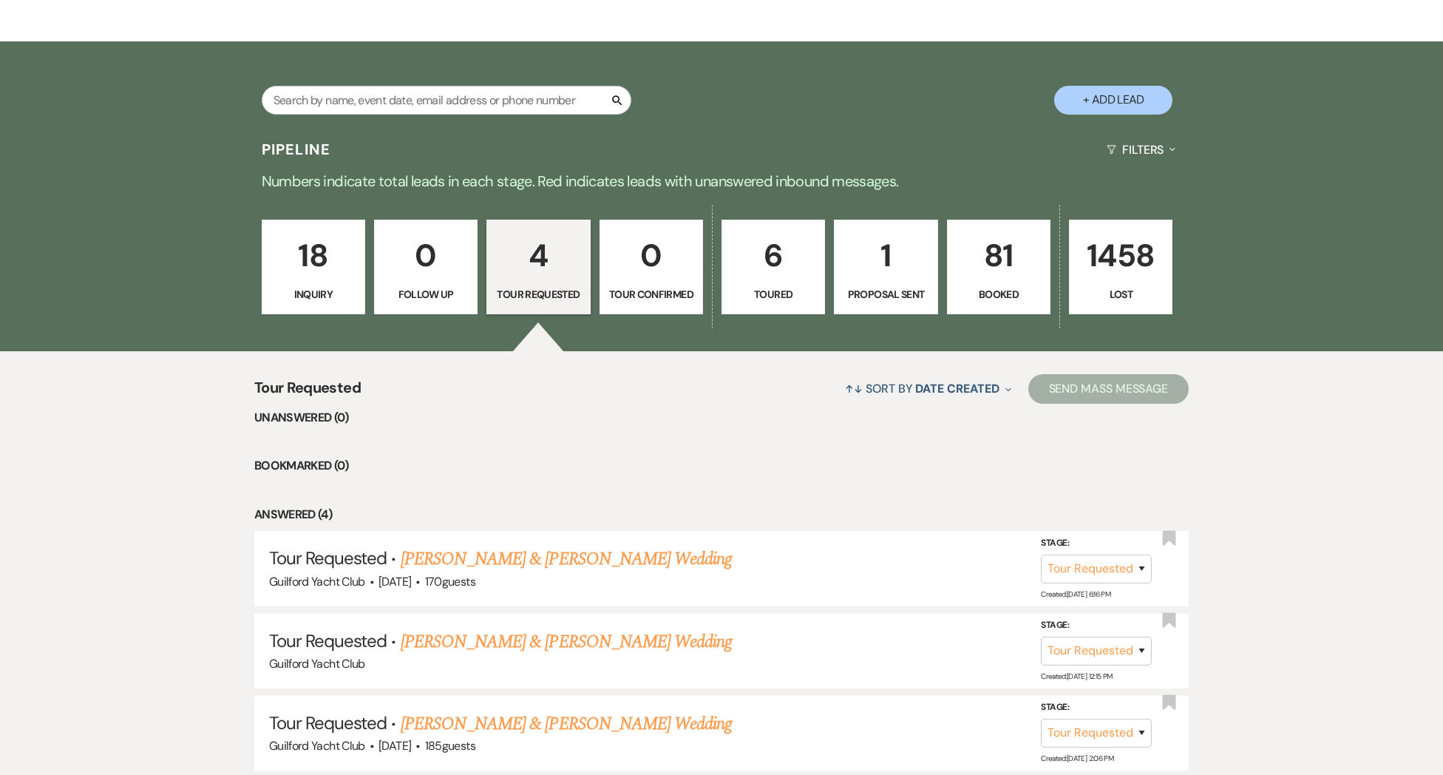
click at [979, 271] on p "81" at bounding box center [998, 256] width 84 height 50
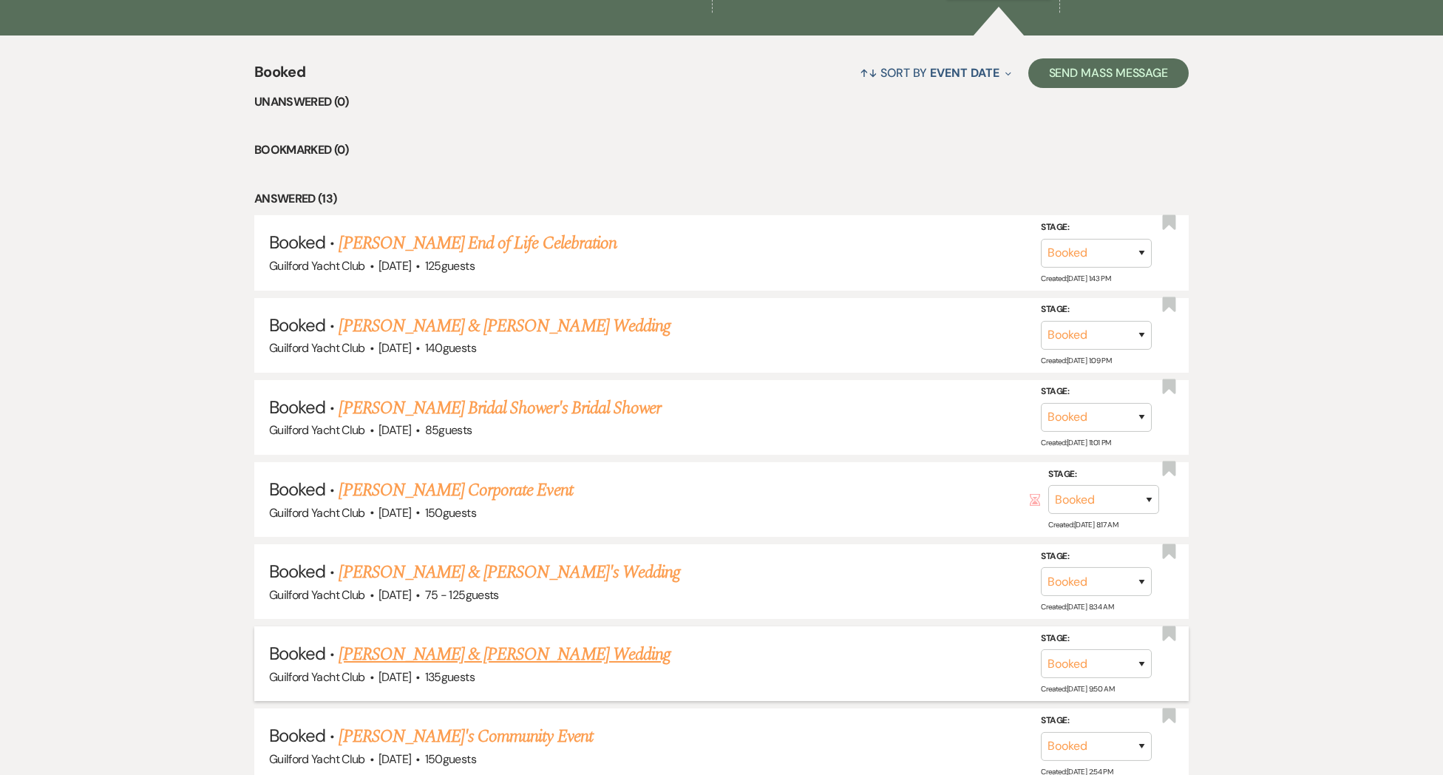
scroll to position [574, 0]
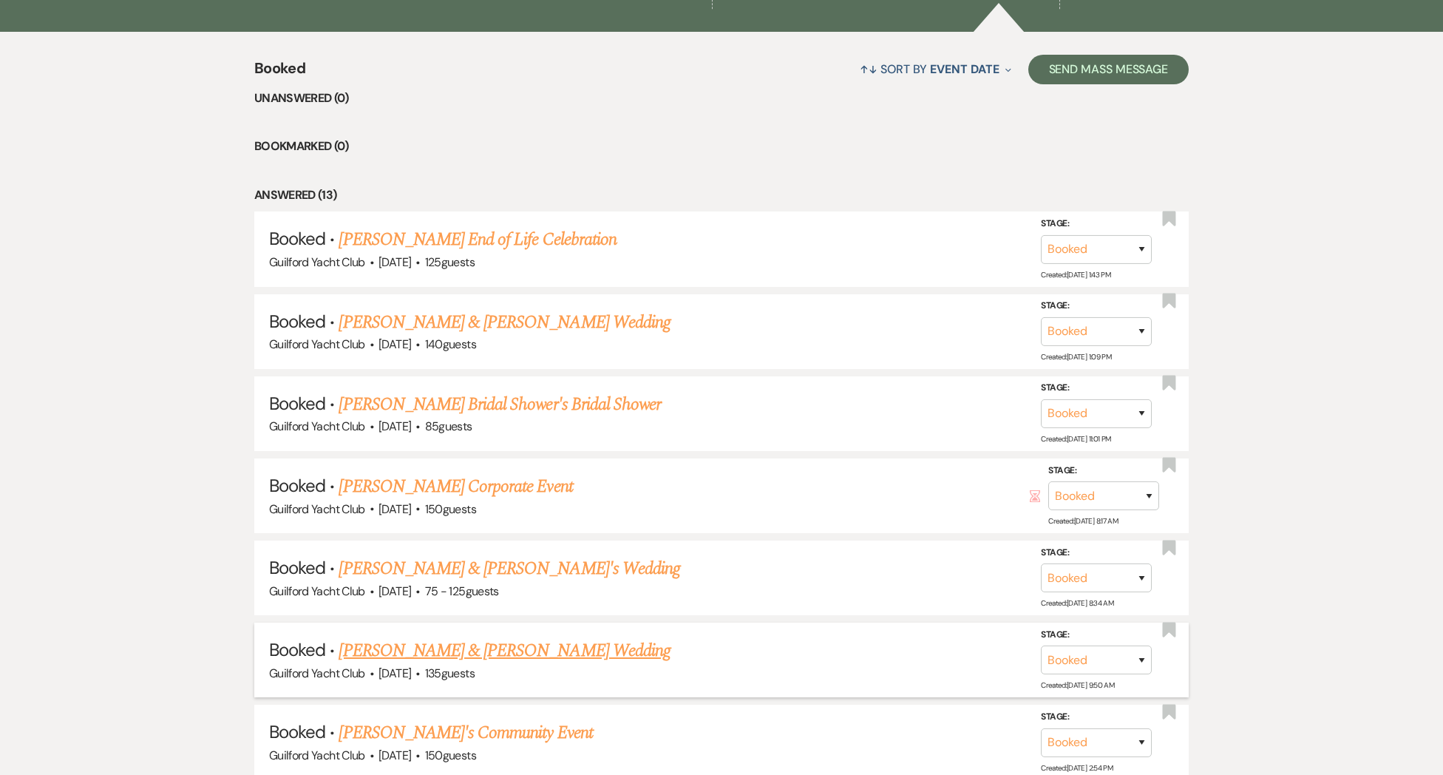
click at [491, 647] on link "[PERSON_NAME] & [PERSON_NAME] Wedding" at bounding box center [503, 650] width 331 height 27
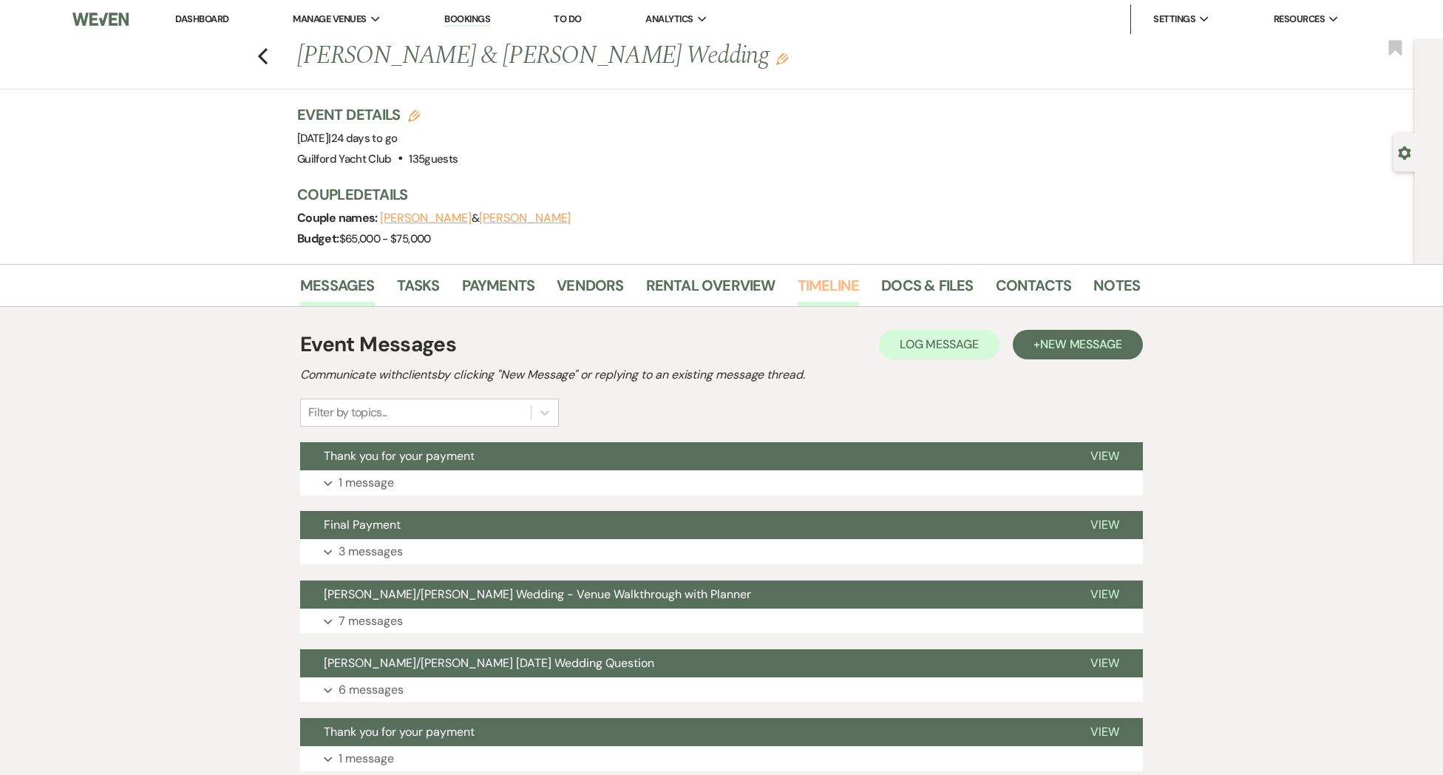
drag, startPoint x: 828, startPoint y: 282, endPoint x: 820, endPoint y: 288, distance: 10.1
click at [828, 282] on link "Timeline" at bounding box center [828, 289] width 62 height 33
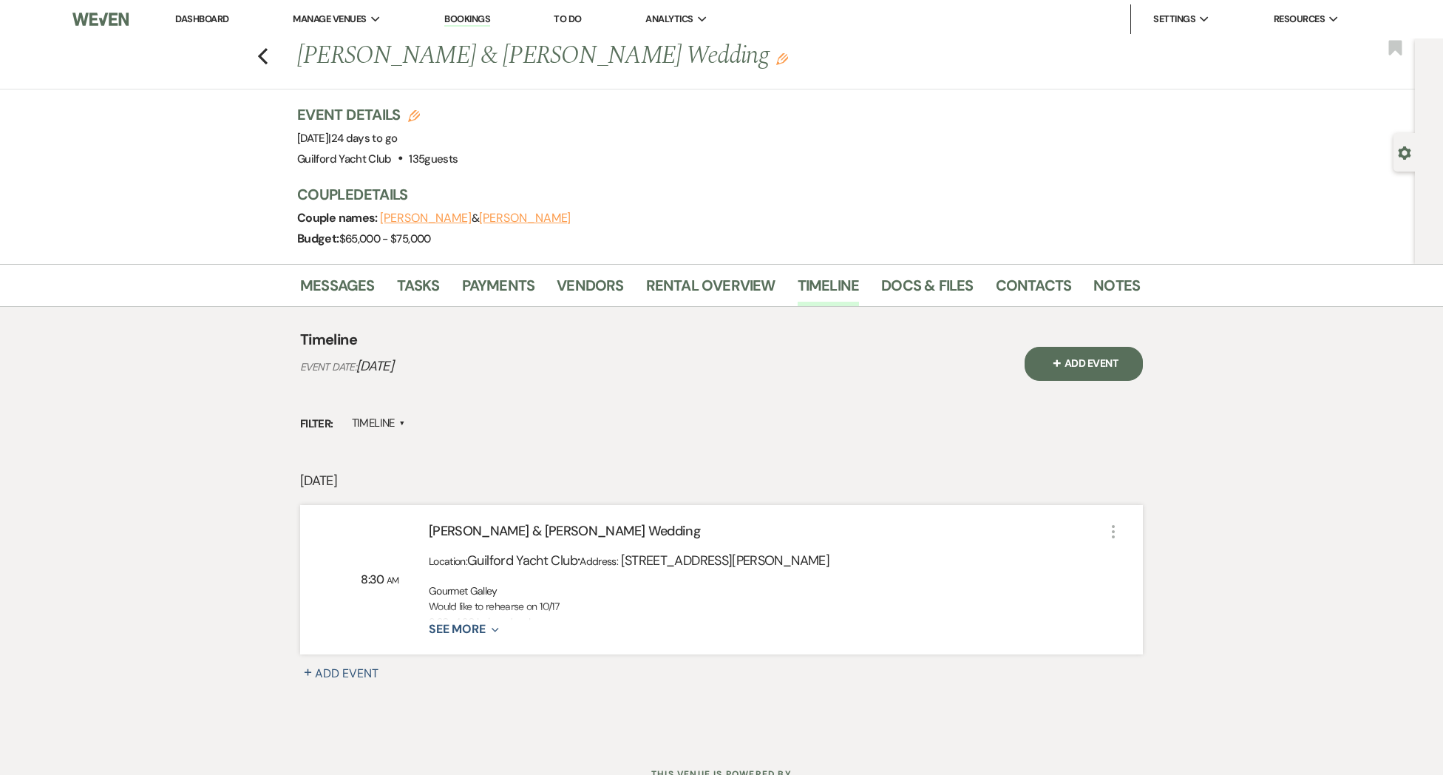
click at [1112, 527] on use "button" at bounding box center [1113, 531] width 3 height 13
click at [1130, 556] on icon "Pencil" at bounding box center [1132, 560] width 10 height 10
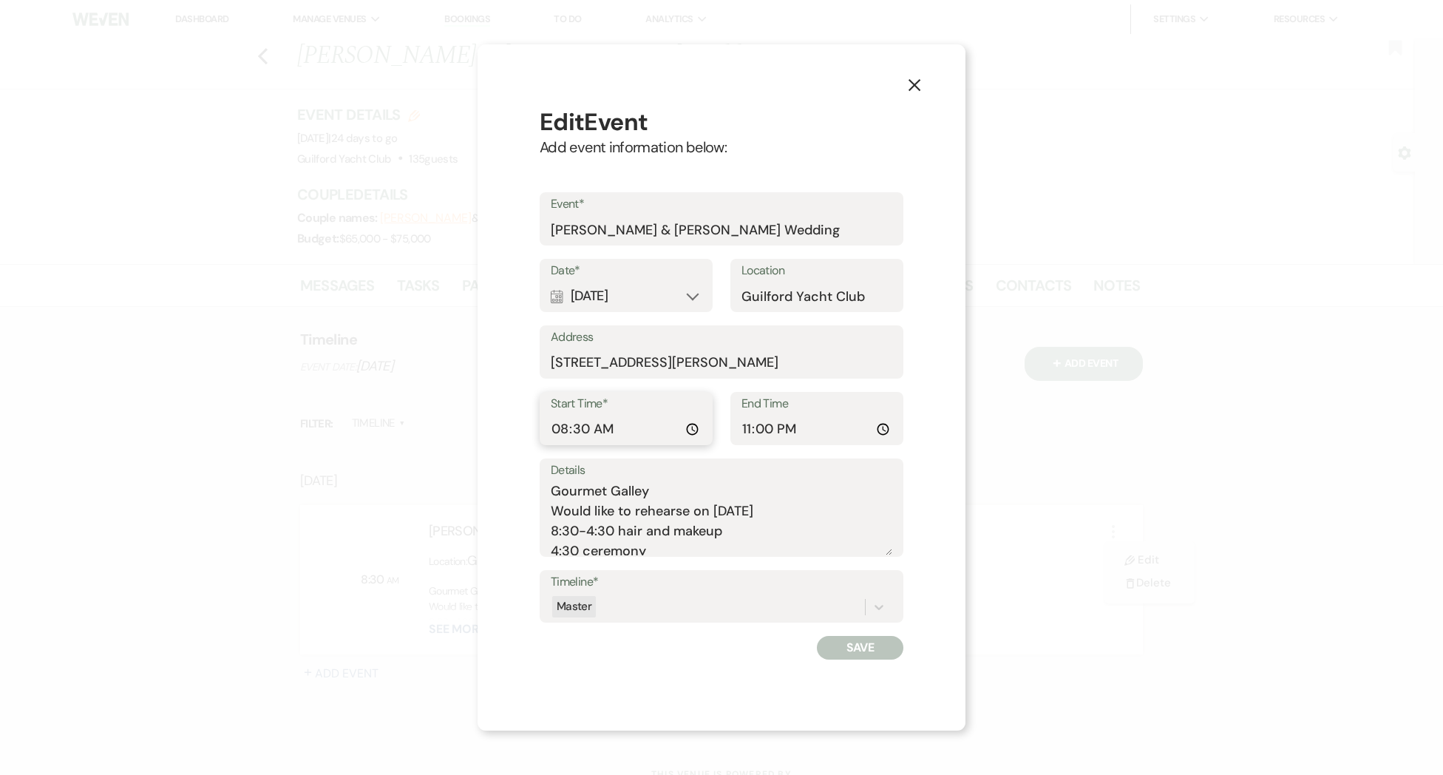
click at [573, 426] on input "08:30:00" at bounding box center [626, 429] width 151 height 29
type input "08:00"
drag, startPoint x: 567, startPoint y: 530, endPoint x: 579, endPoint y: 535, distance: 13.6
click at [568, 531] on textarea "Gourmet Galley Would like to rehearse on [DATE] 8:30-4:30 hair and makeup 4:30 …" at bounding box center [721, 518] width 341 height 74
type textarea "Gourmet Galley Would like to rehearse on [DATE] 8:00-4:30 hair and makeup 4:30 …"
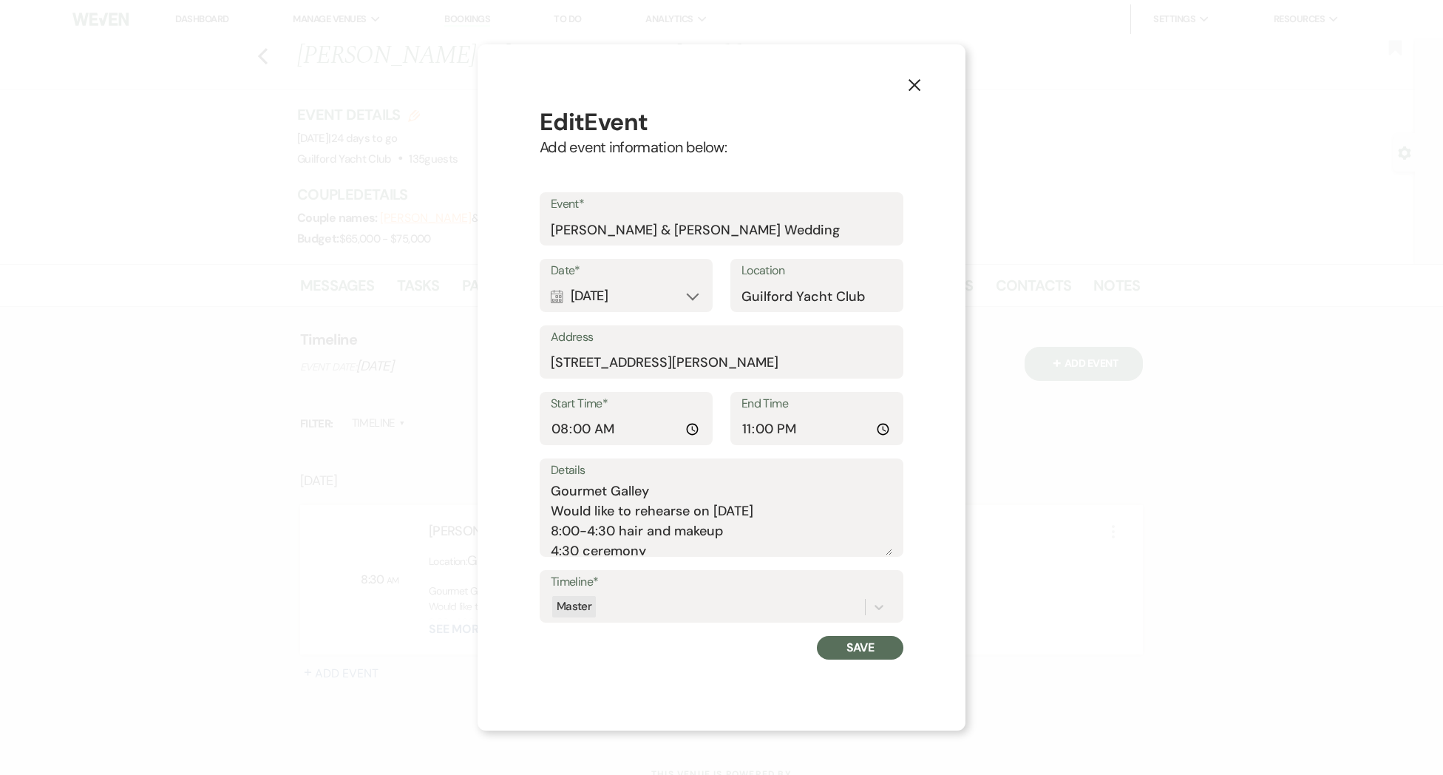
click at [851, 647] on button "Save" at bounding box center [860, 648] width 86 height 24
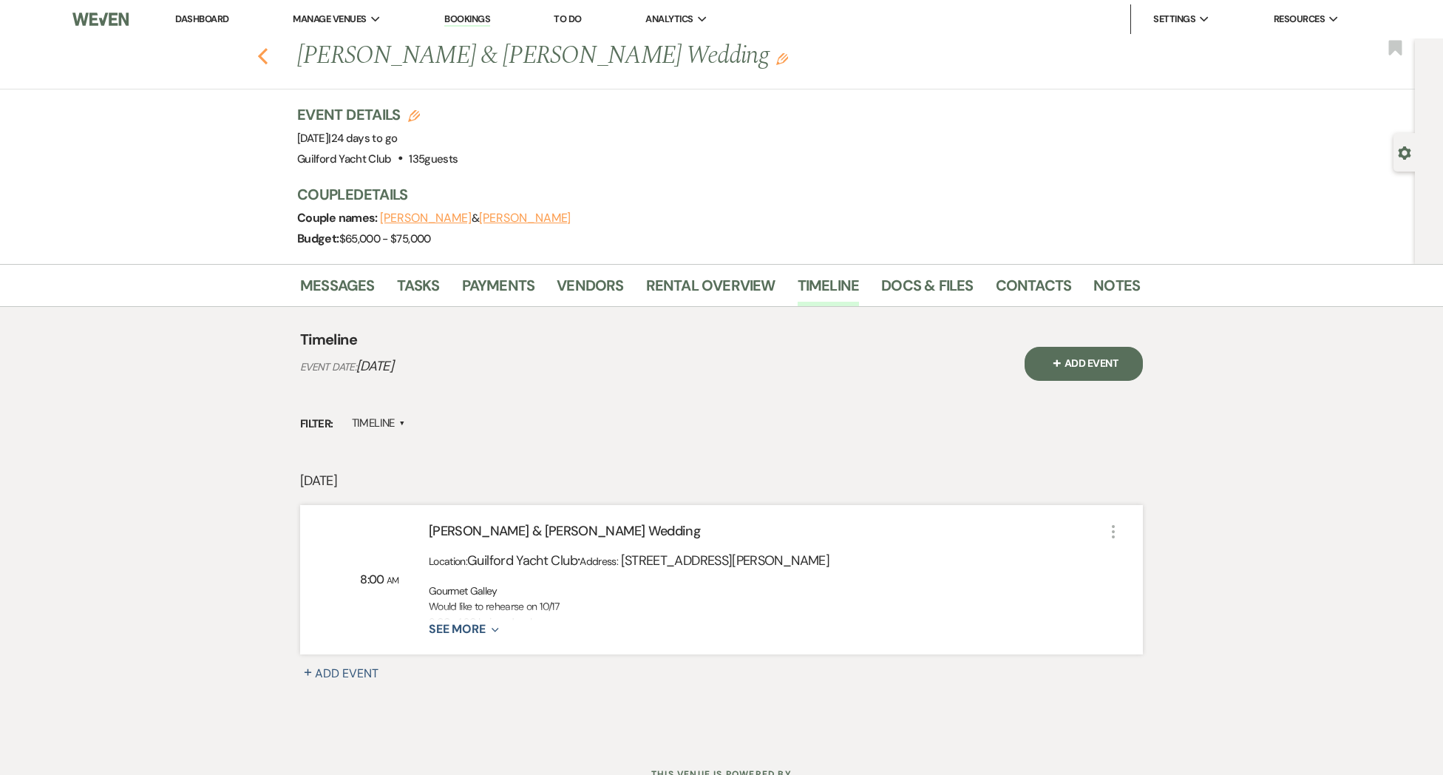
click at [263, 61] on use "button" at bounding box center [263, 56] width 10 height 16
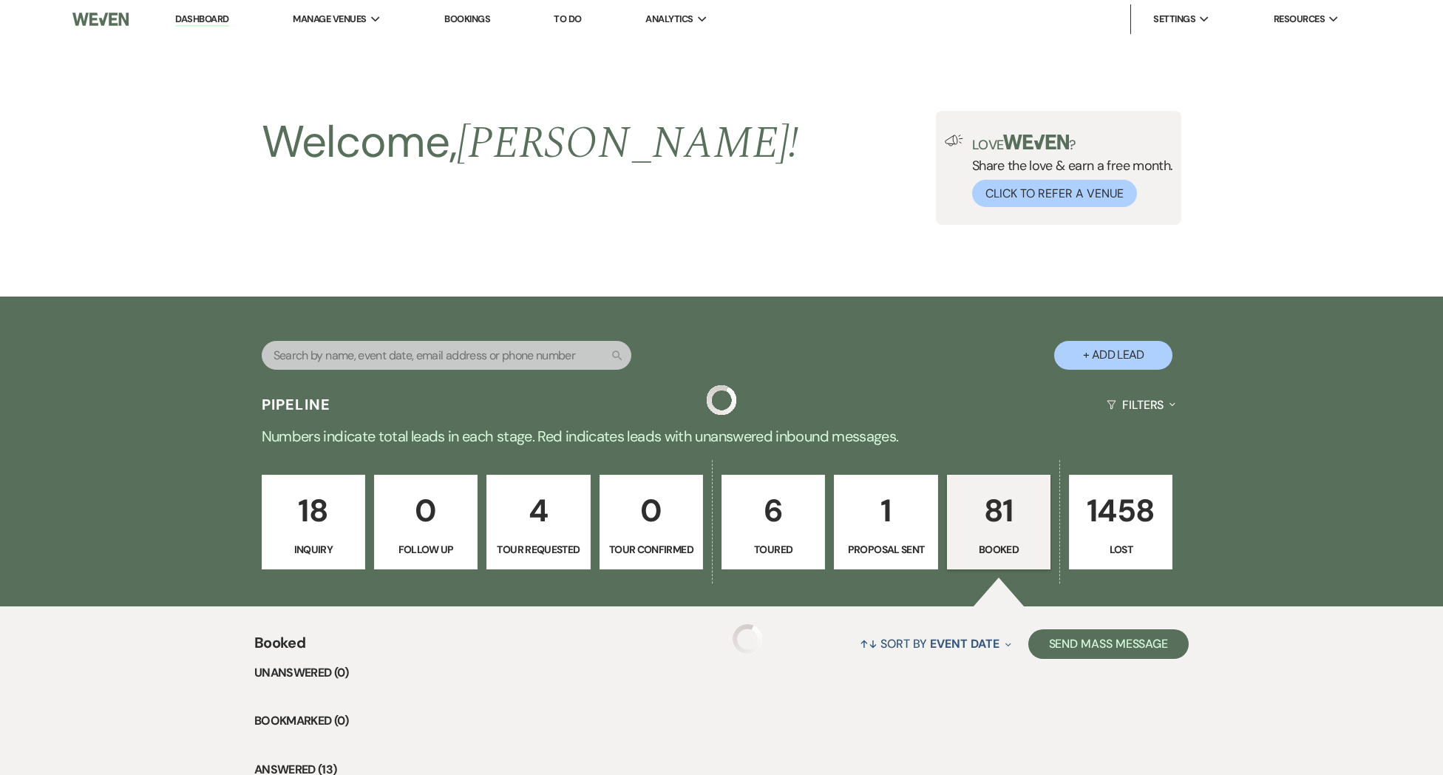
scroll to position [574, 0]
